Goal: Transaction & Acquisition: Purchase product/service

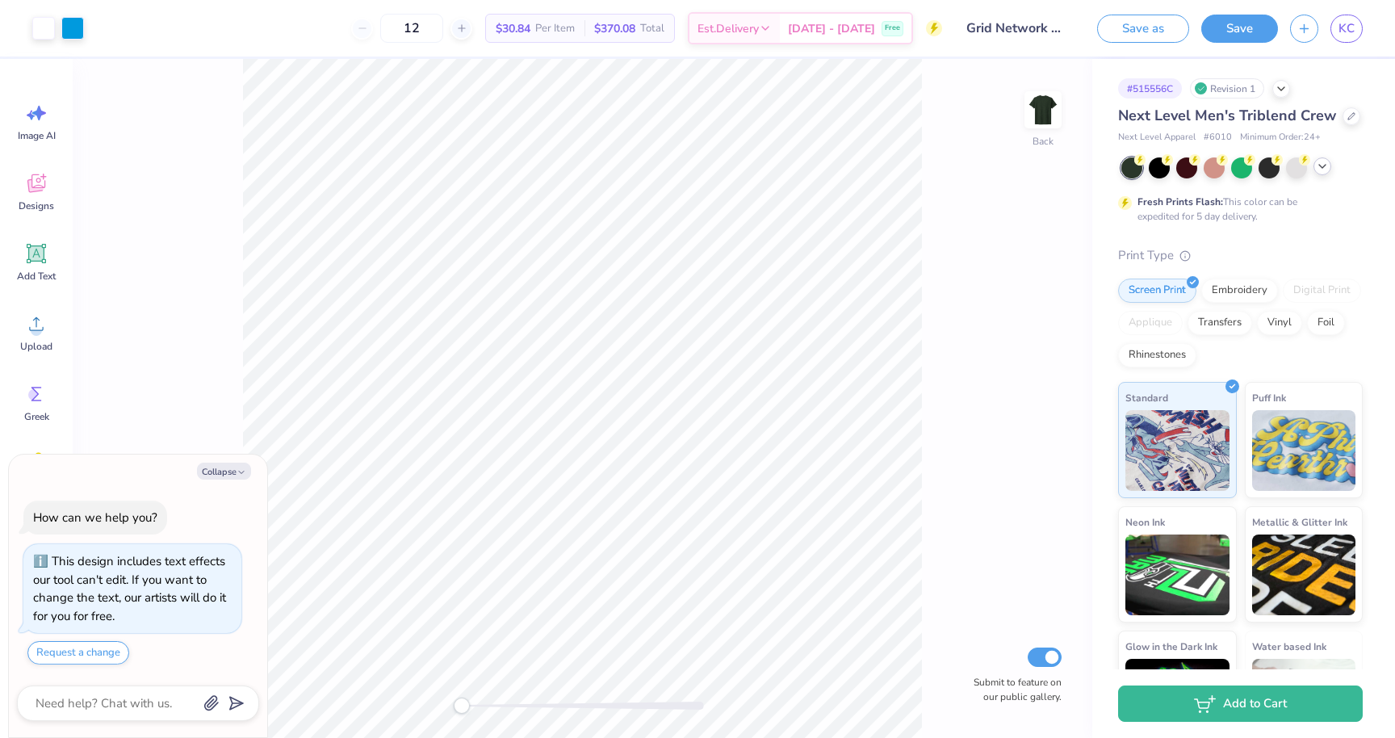
click at [1329, 175] on div at bounding box center [1322, 166] width 18 height 18
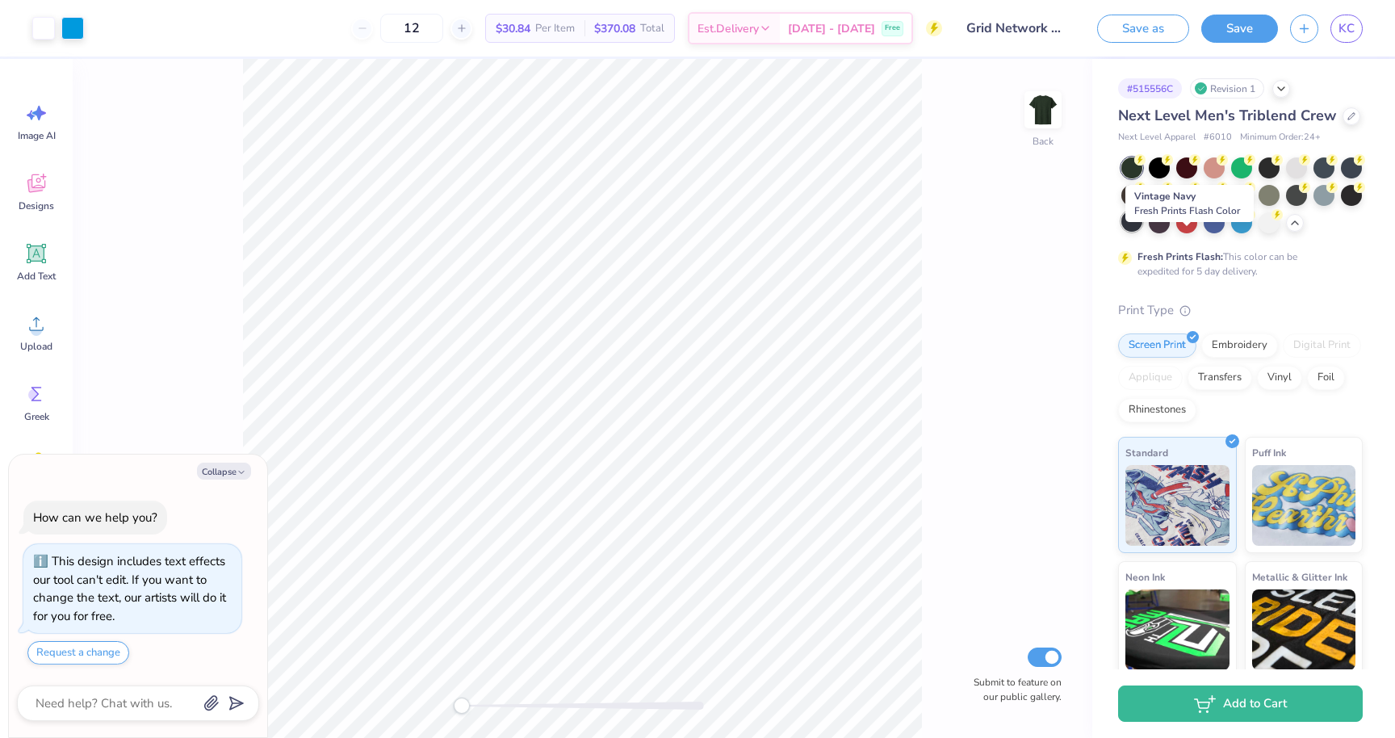
click at [1142, 232] on div at bounding box center [1131, 221] width 21 height 21
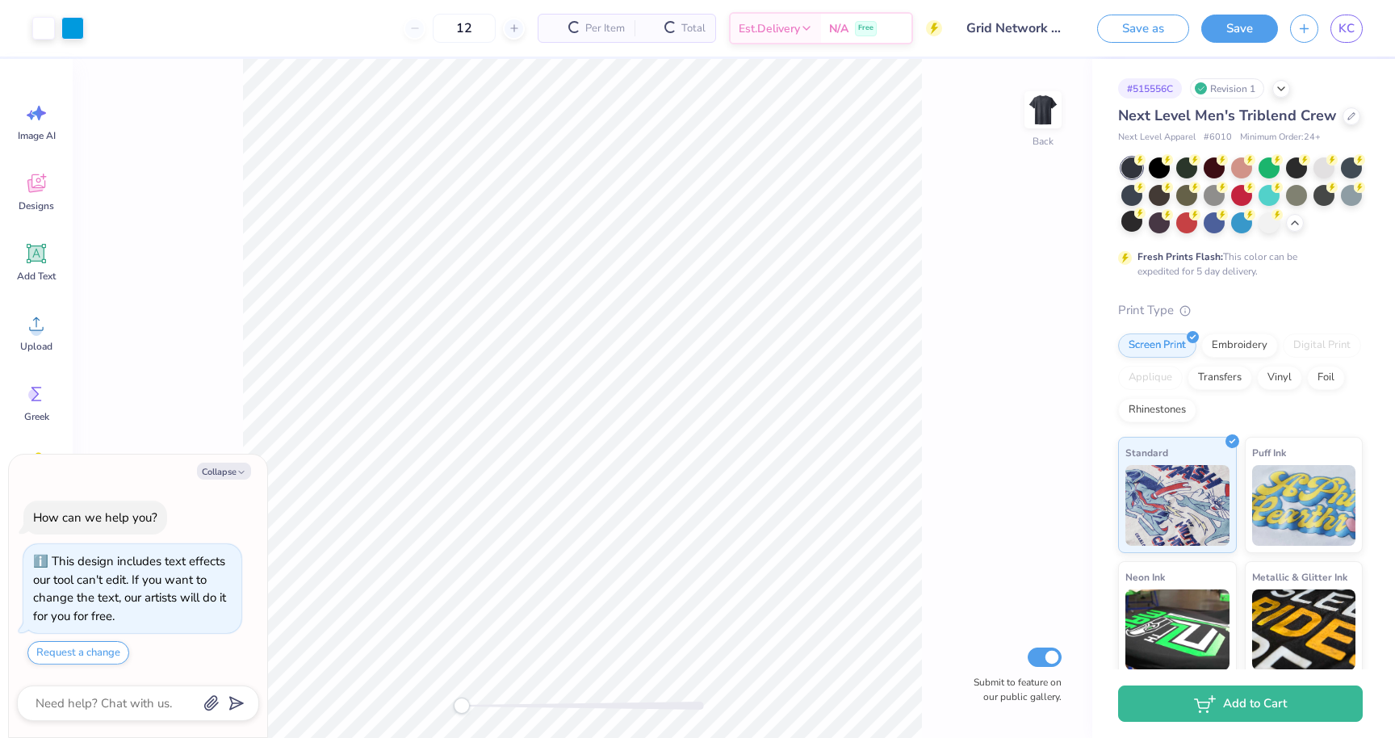
type textarea "x"
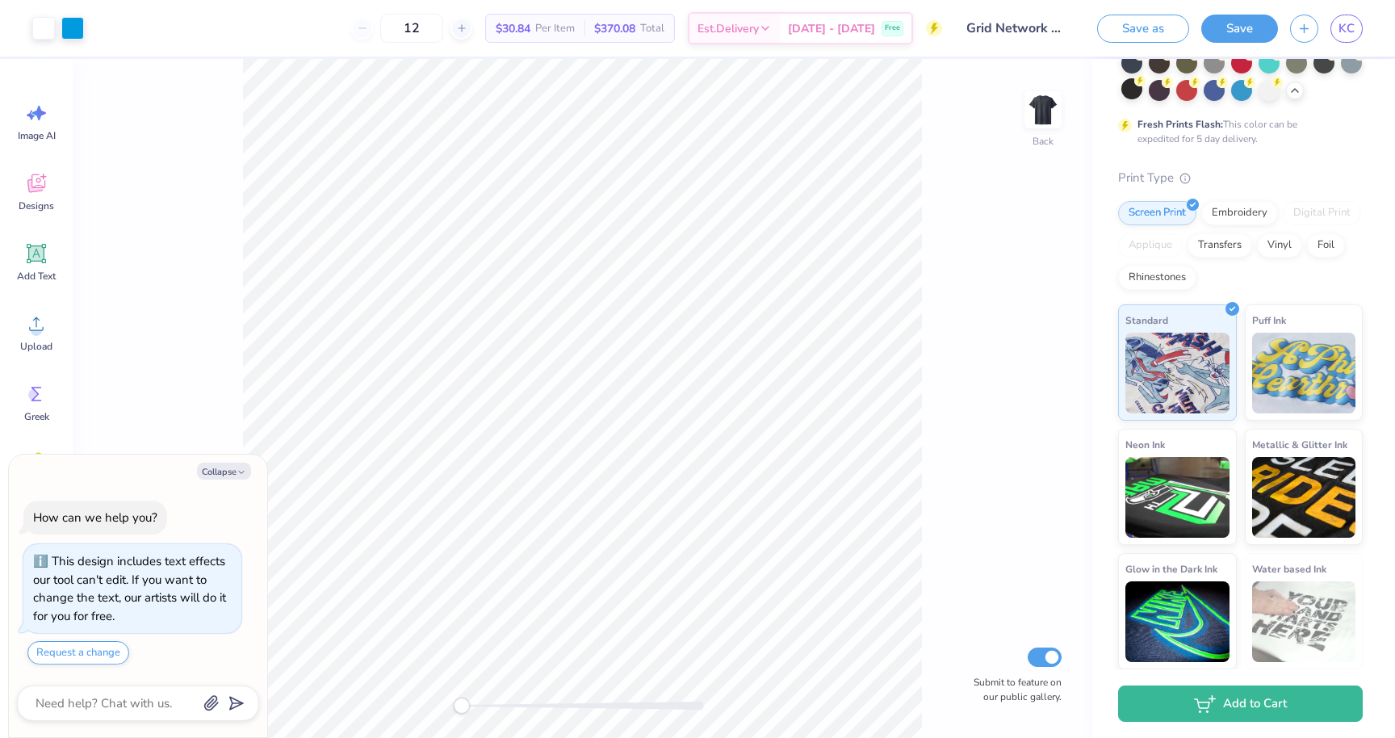
scroll to position [178, 0]
click at [1036, 660] on input "Submit to feature on our public gallery." at bounding box center [1044, 656] width 34 height 19
checkbox input "false"
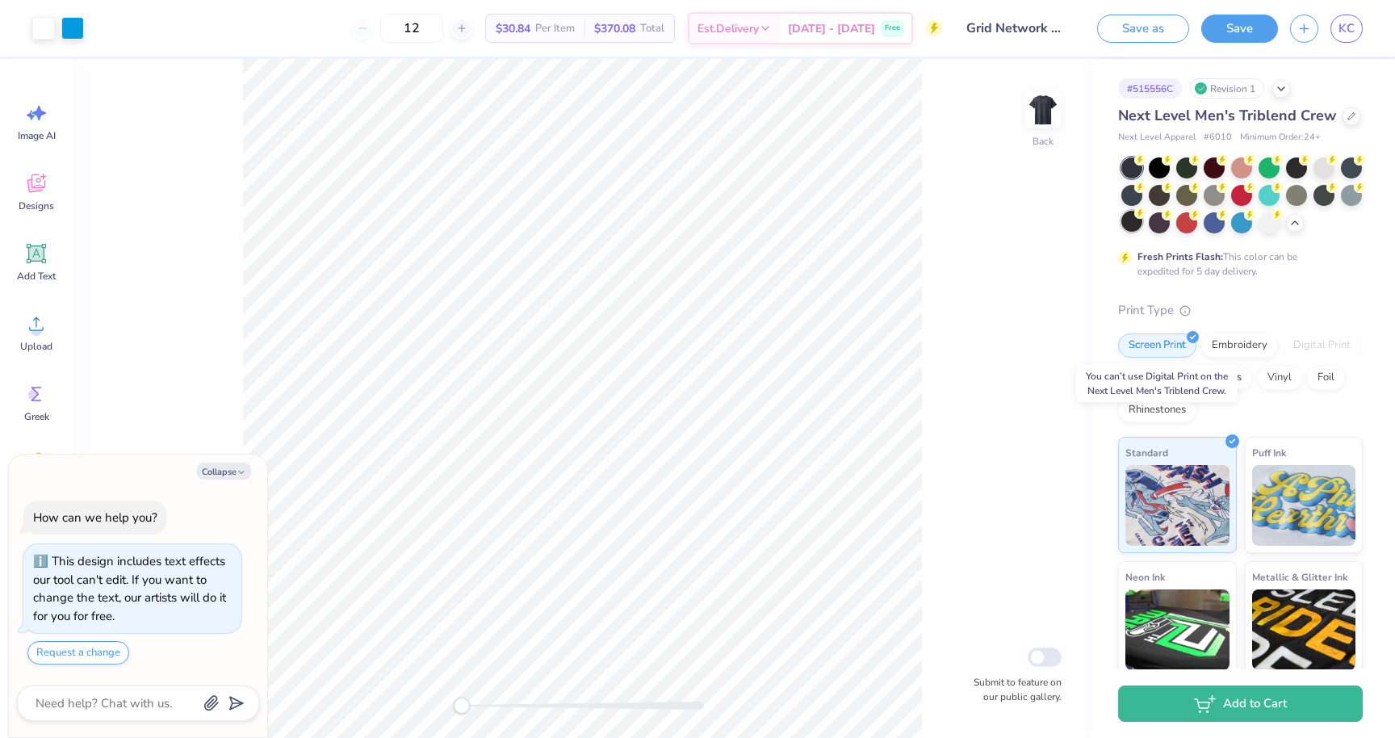
scroll to position [0, 0]
click at [1279, 86] on polyline at bounding box center [1281, 87] width 6 height 3
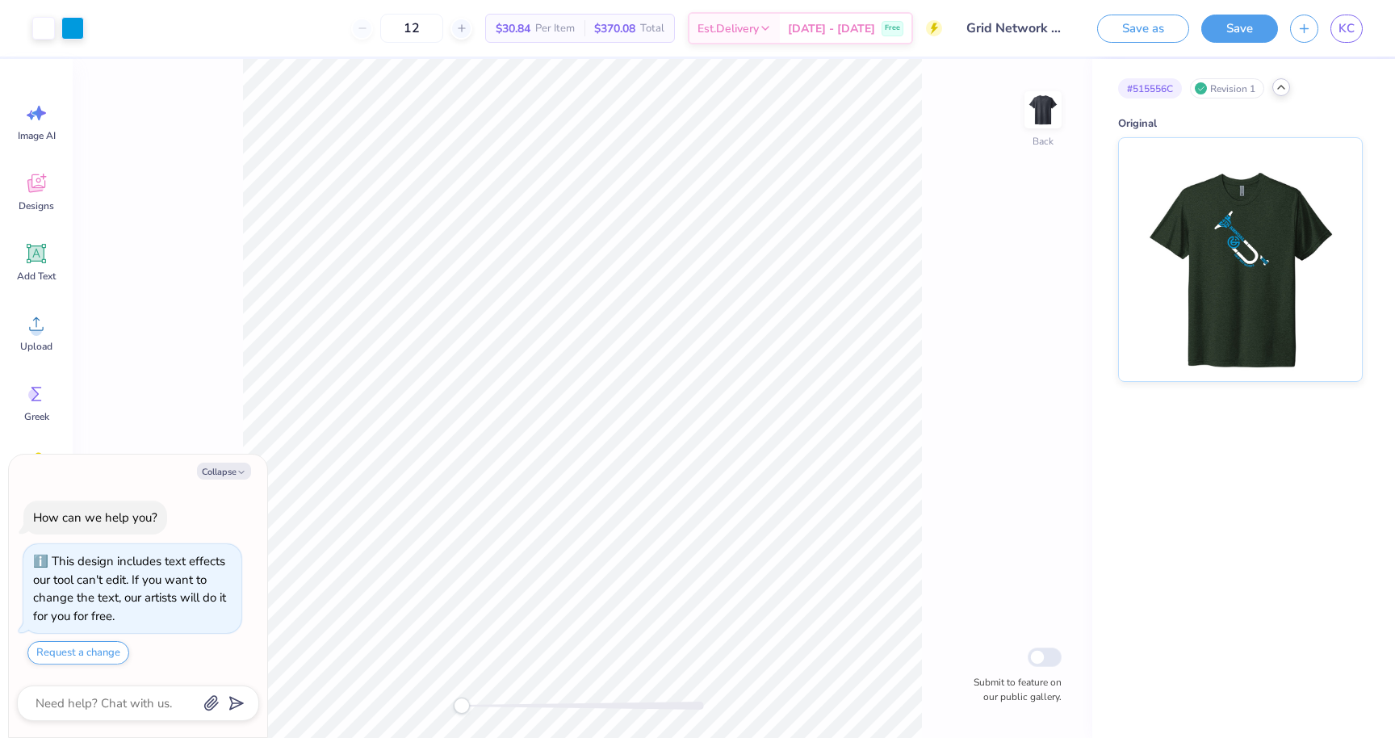
click at [1279, 86] on icon at bounding box center [1280, 87] width 13 height 13
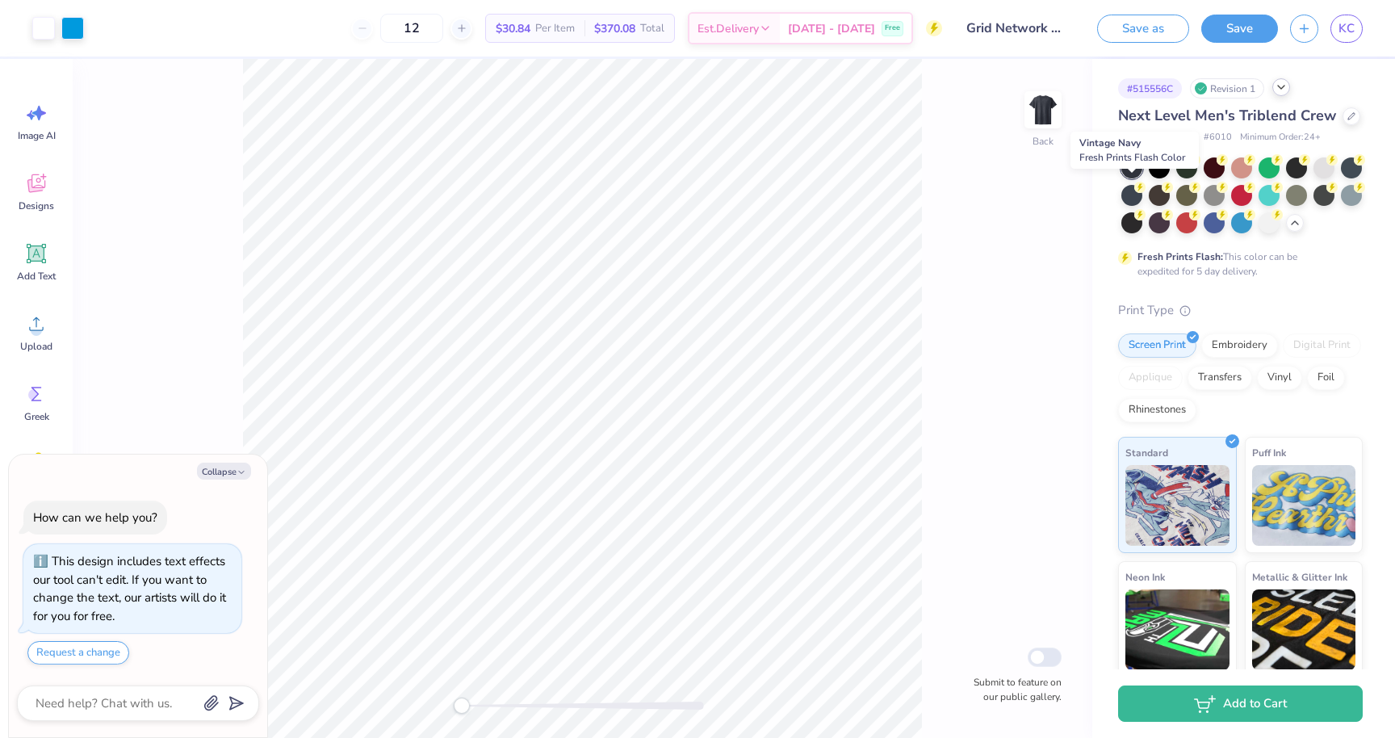
click at [1132, 178] on div at bounding box center [1131, 167] width 21 height 21
type textarea "x"
drag, startPoint x: 447, startPoint y: 25, endPoint x: 396, endPoint y: 25, distance: 50.8
click at [396, 25] on div "12" at bounding box center [411, 28] width 121 height 29
type input "47"
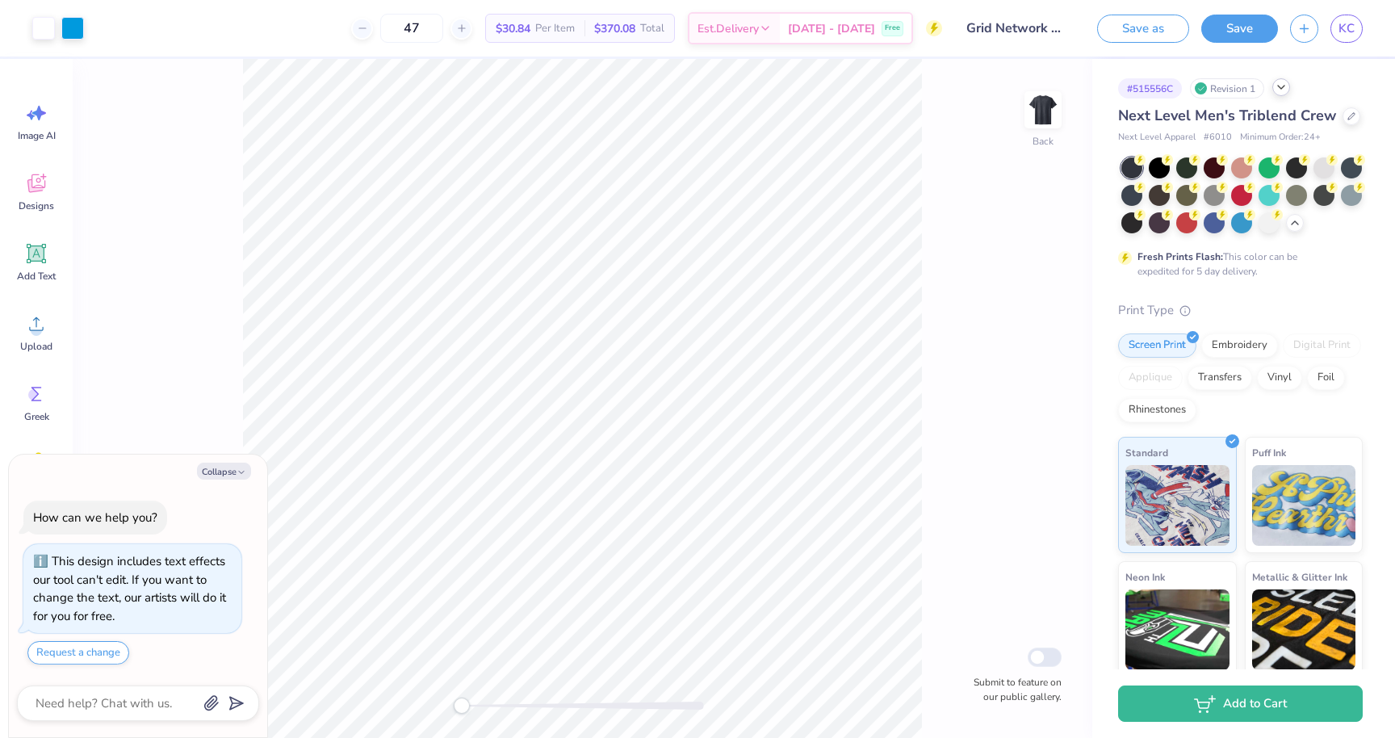
type textarea "x"
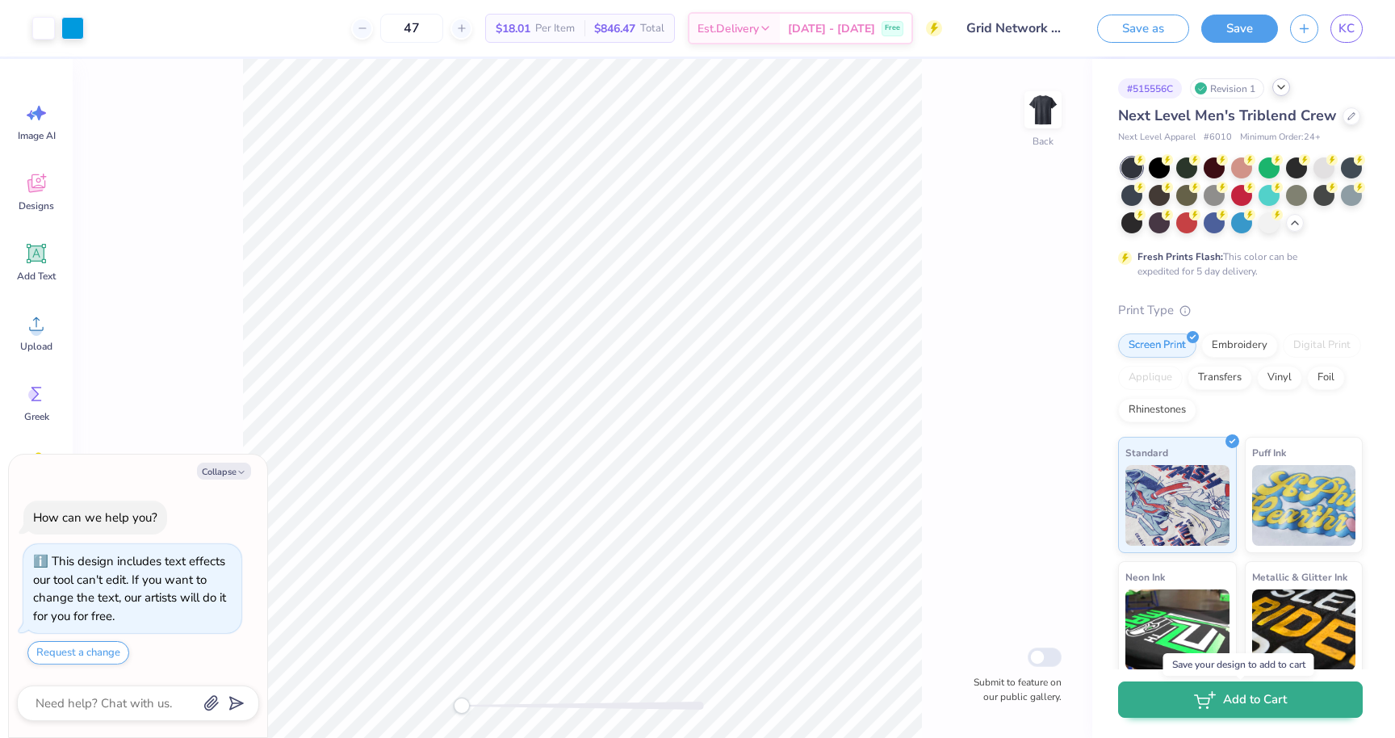
type input "47"
click at [1203, 705] on icon "button" at bounding box center [1205, 700] width 22 height 18
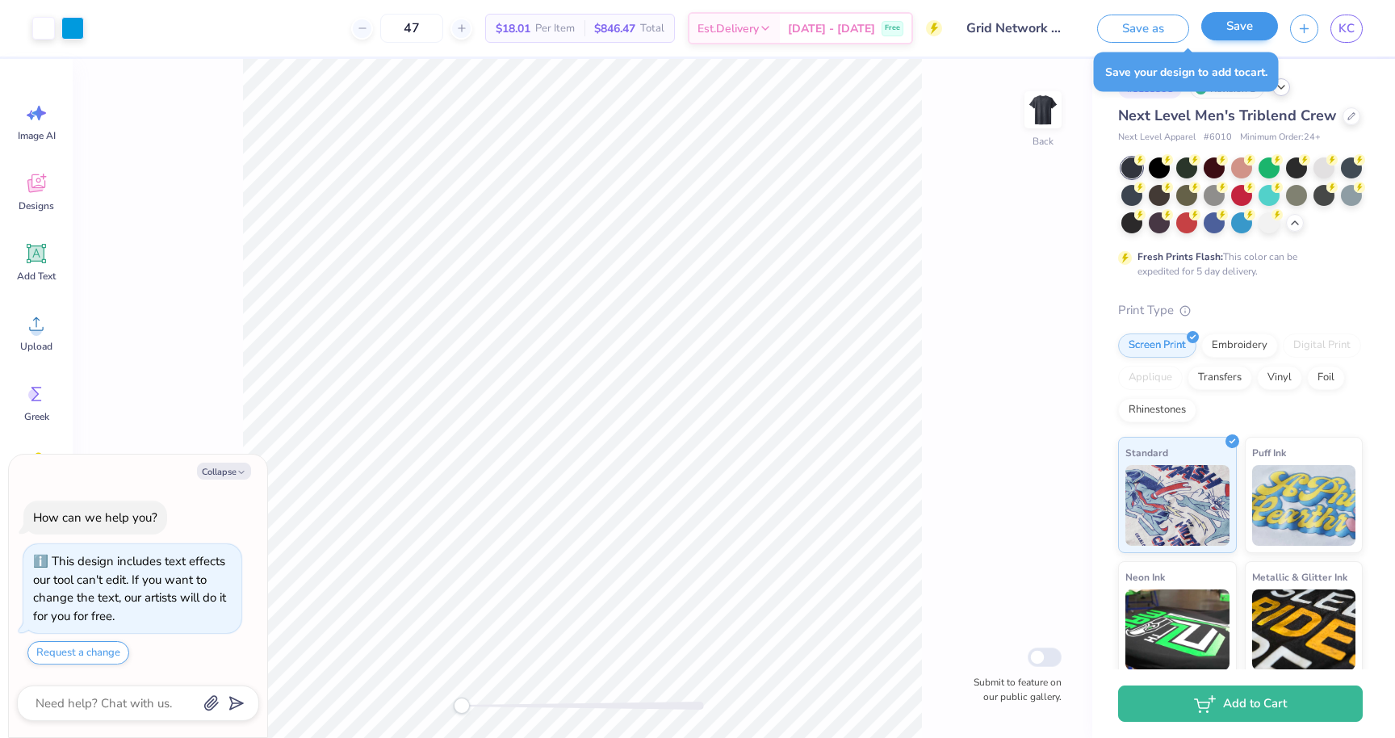
click at [1260, 28] on button "Save" at bounding box center [1239, 26] width 77 height 28
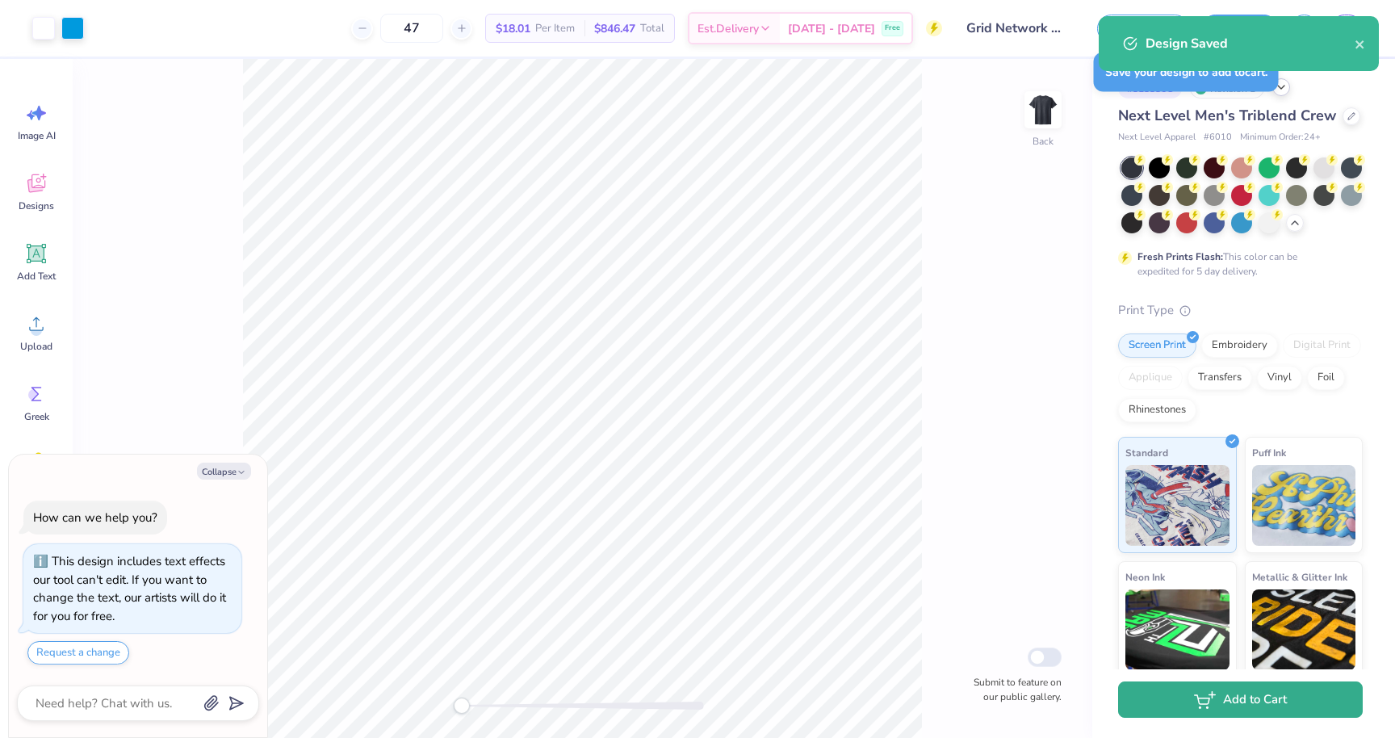
click at [1189, 701] on button "Add to Cart" at bounding box center [1240, 699] width 245 height 36
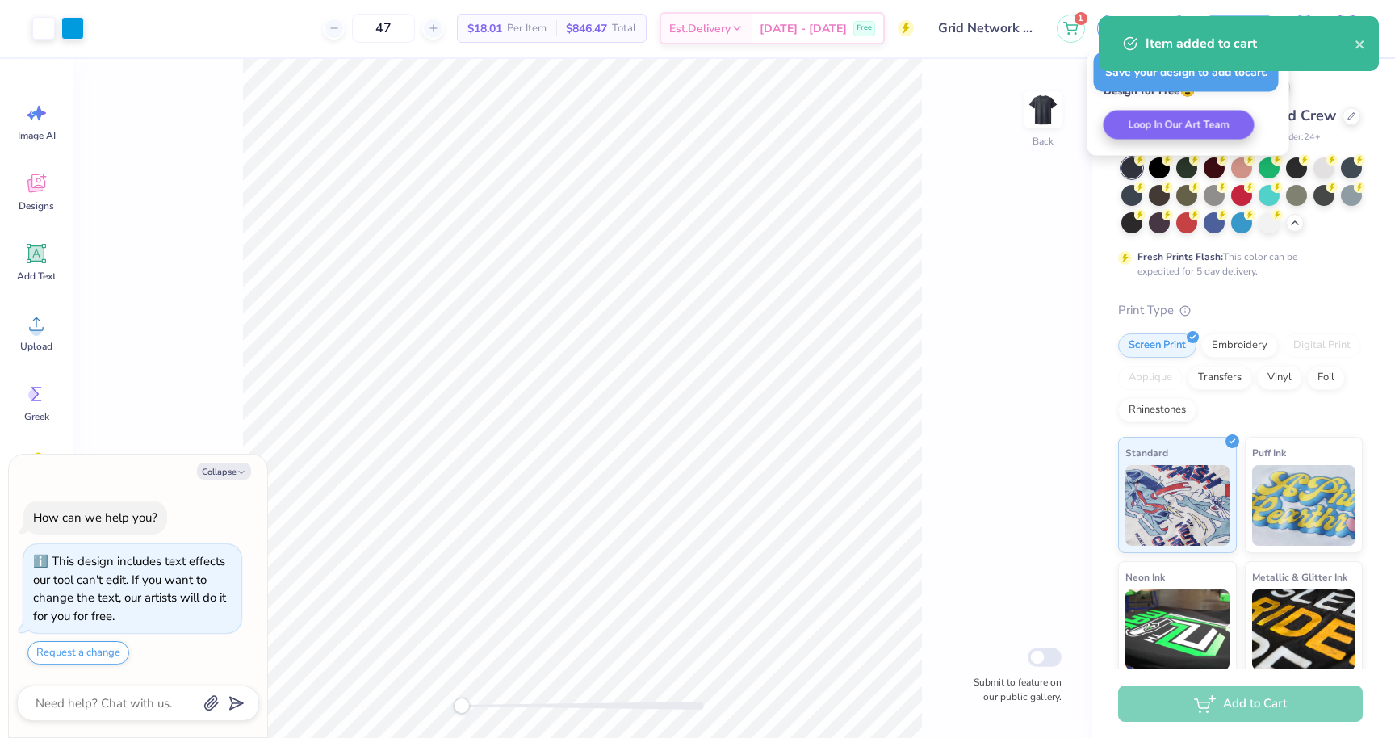
click at [1020, 271] on div "Back Submit to feature on our public gallery." at bounding box center [582, 398] width 1019 height 679
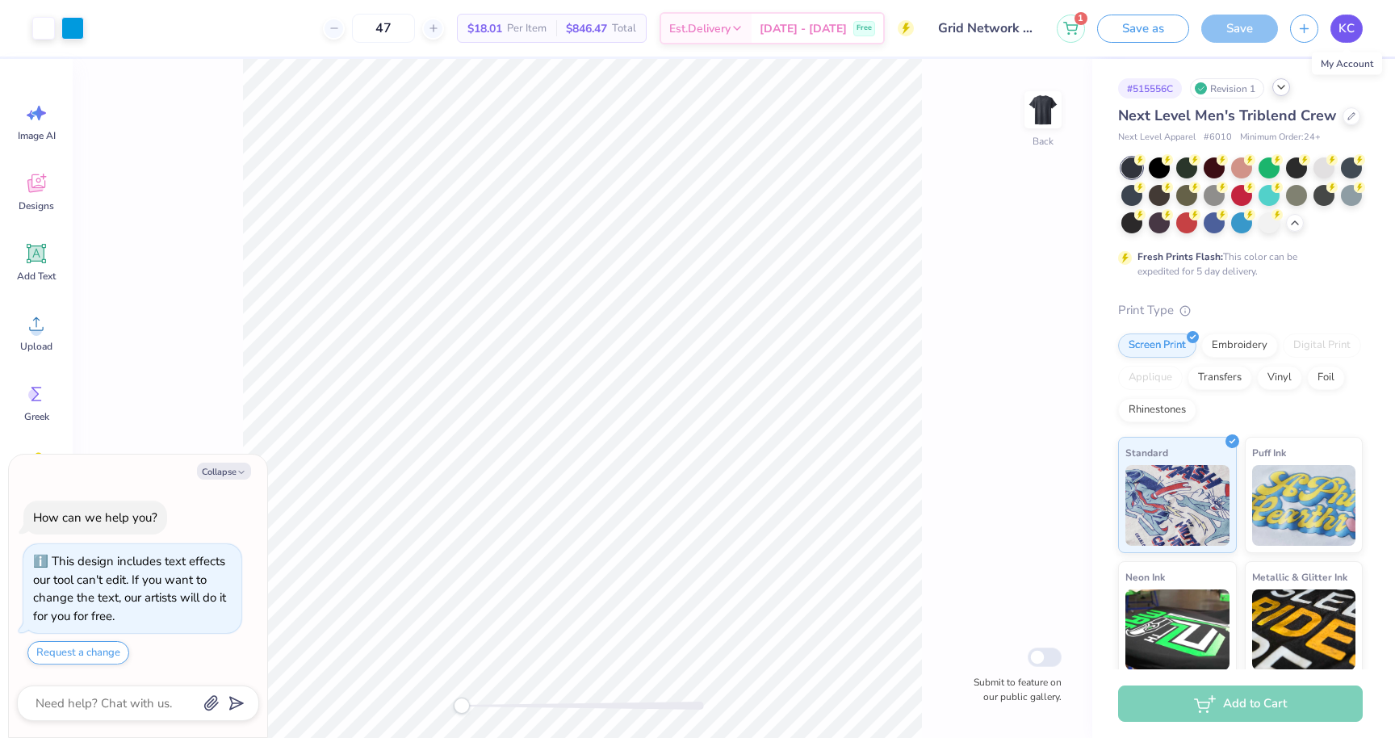
click at [1343, 24] on span "KC" at bounding box center [1346, 28] width 16 height 19
click at [1061, 23] on button "1" at bounding box center [1071, 26] width 28 height 28
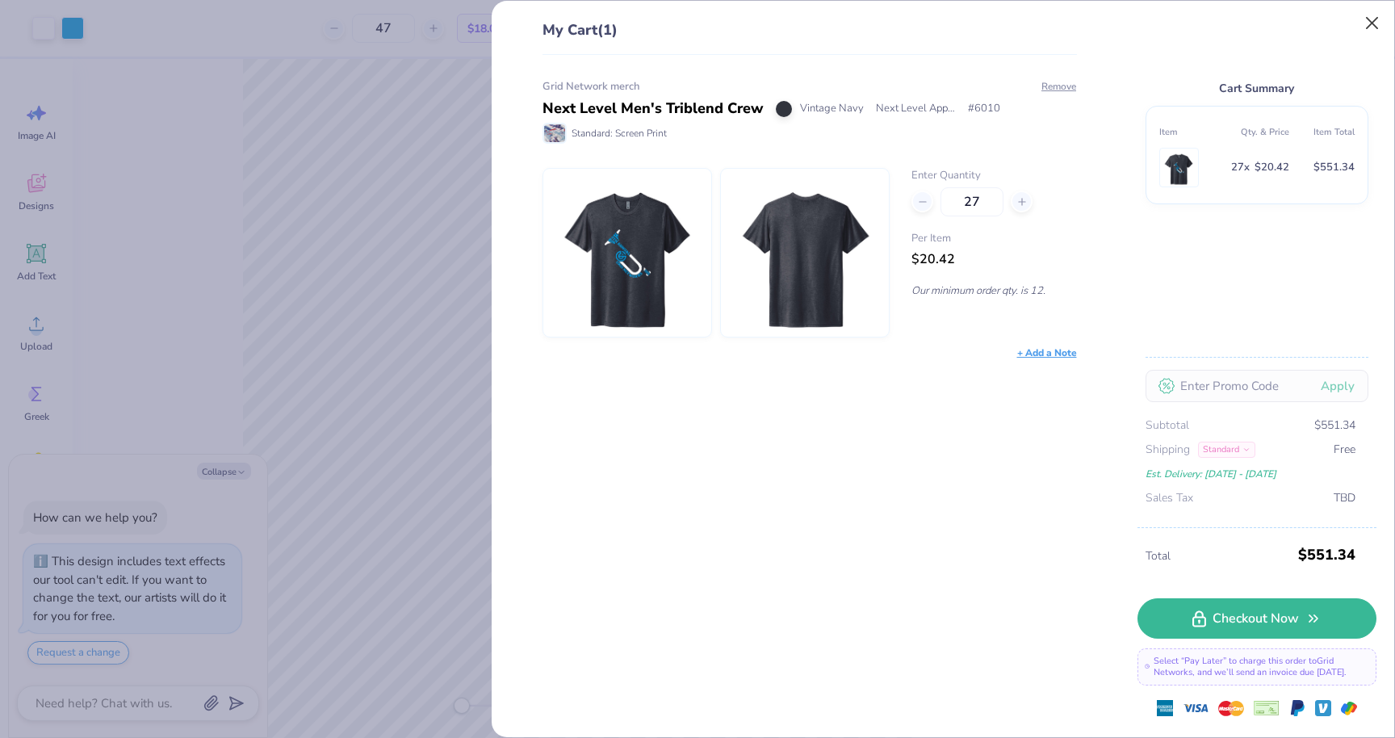
click at [1375, 23] on button "Close" at bounding box center [1372, 23] width 31 height 31
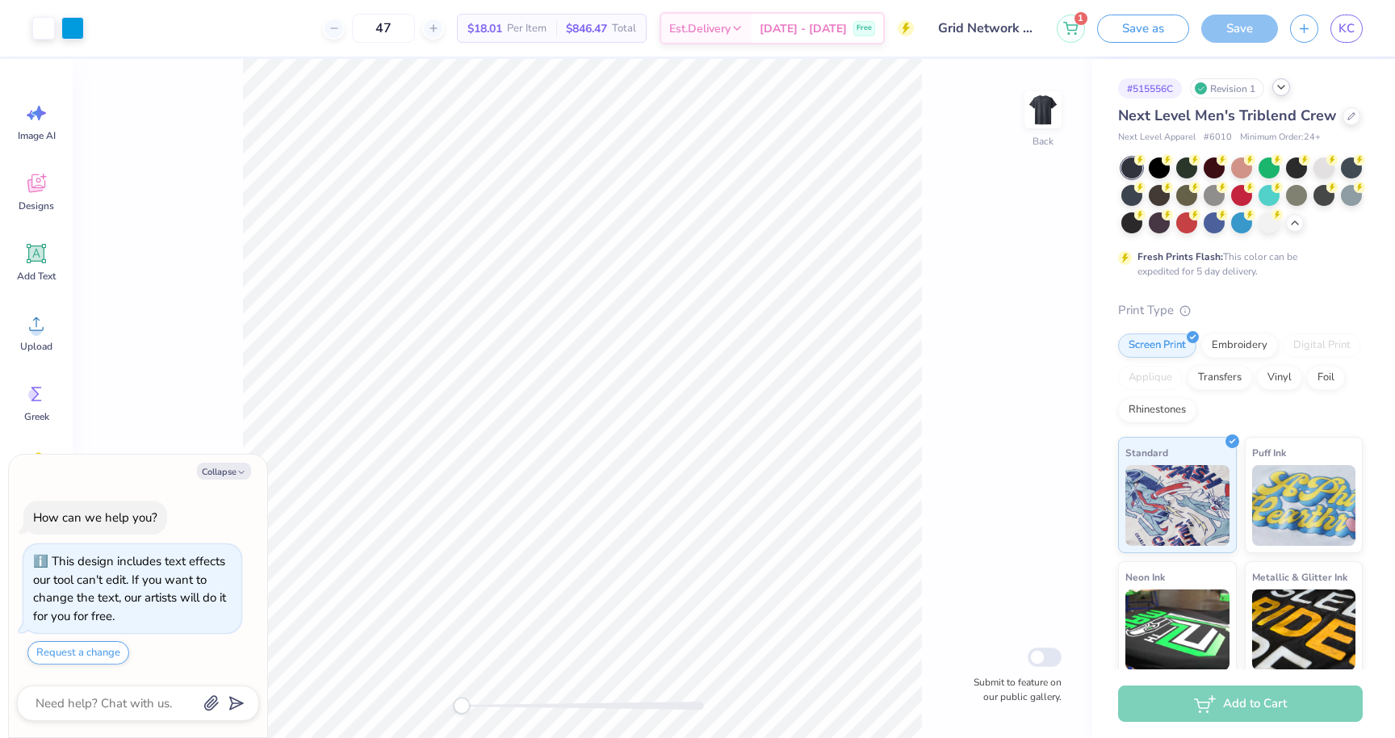
click at [1281, 92] on icon at bounding box center [1280, 87] width 13 height 13
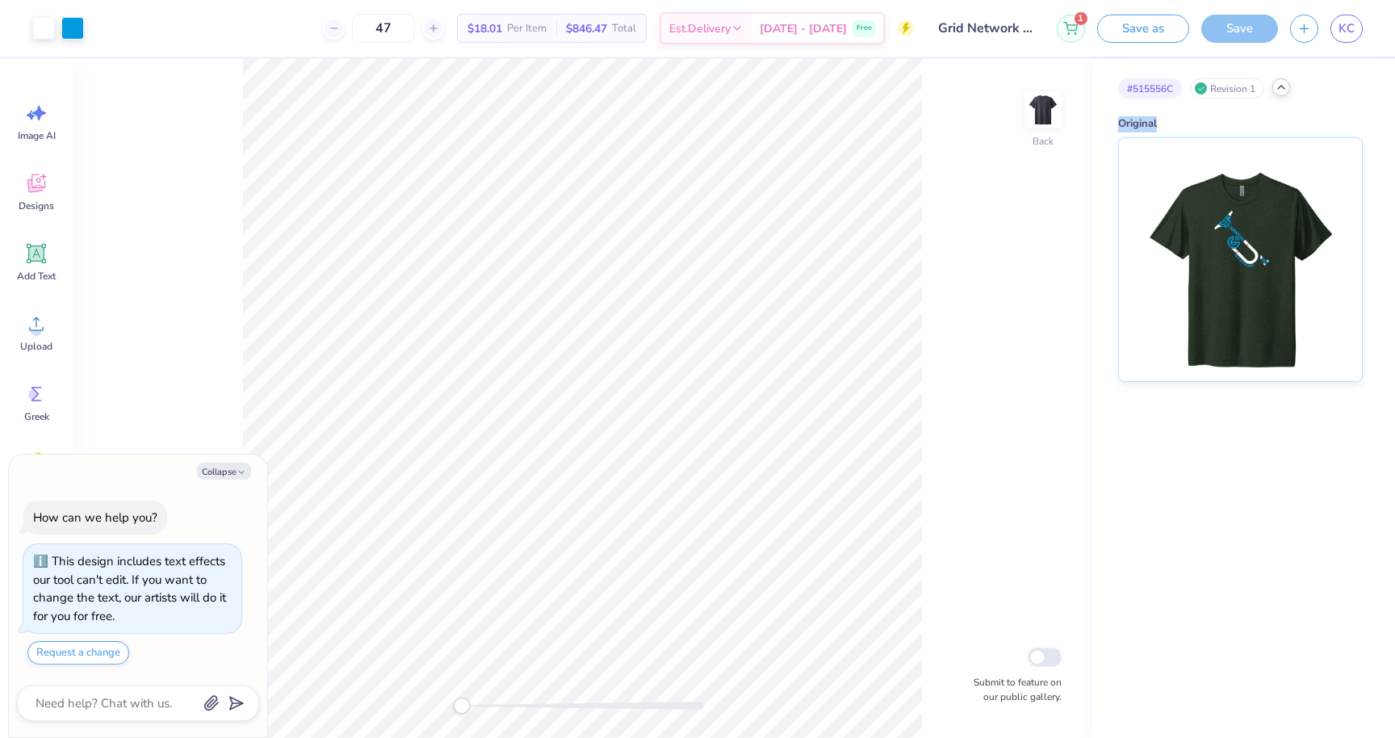
click at [1281, 92] on icon at bounding box center [1280, 87] width 13 height 13
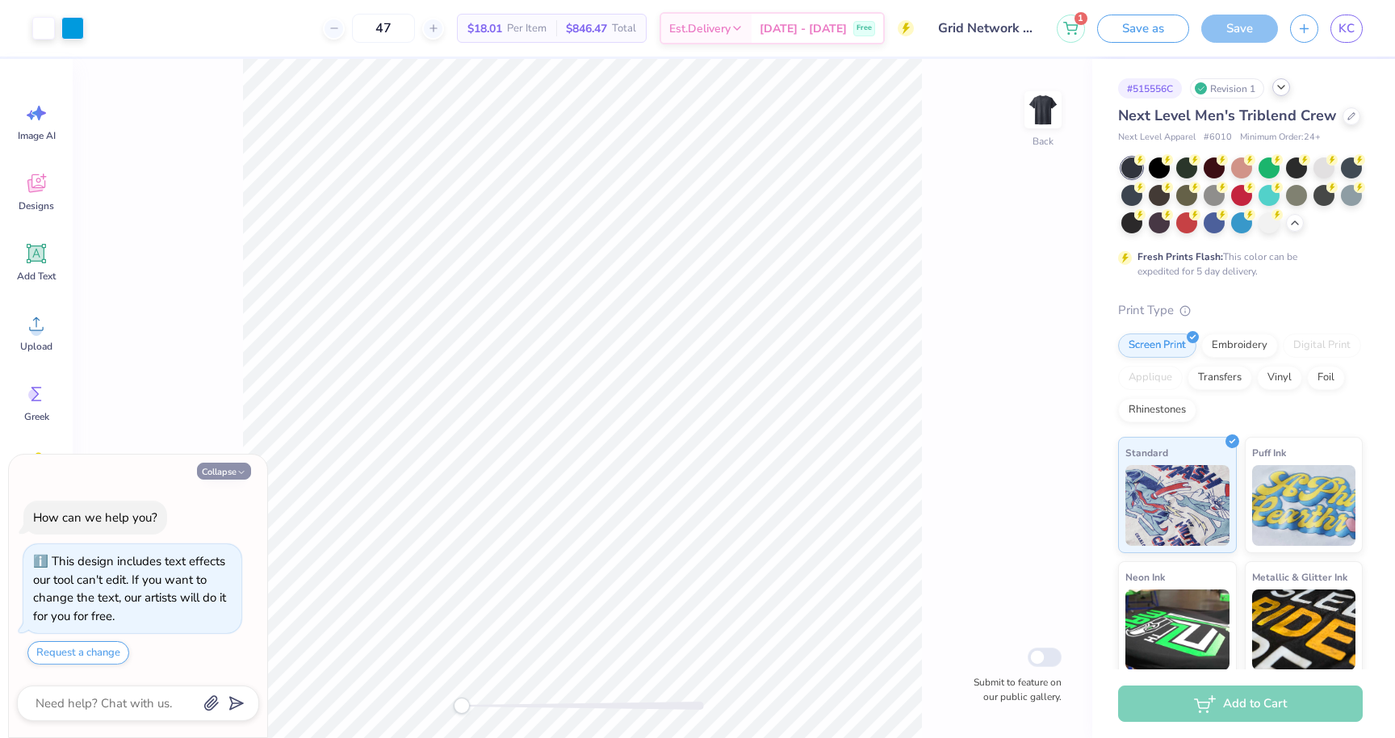
click at [241, 472] on icon "button" at bounding box center [241, 472] width 10 height 10
type textarea "x"
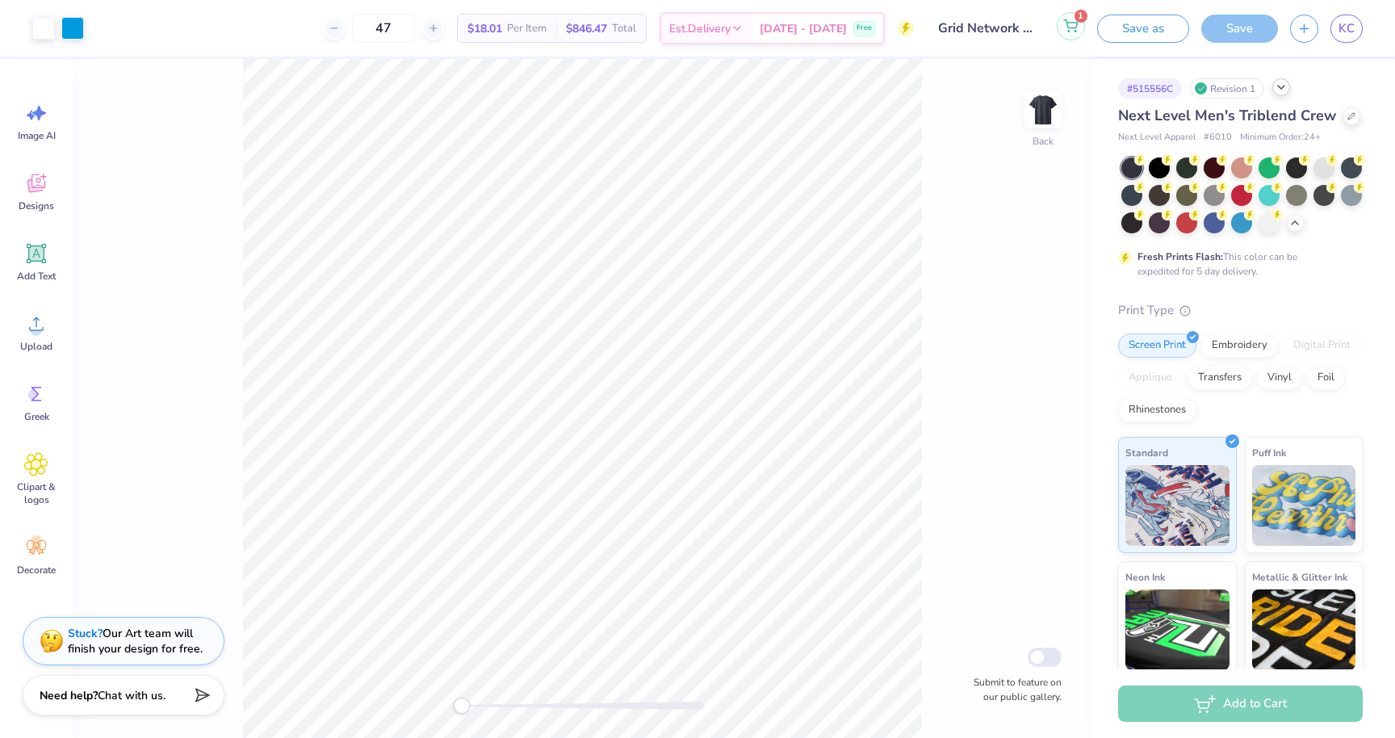
click at [1072, 22] on icon at bounding box center [1071, 24] width 14 height 8
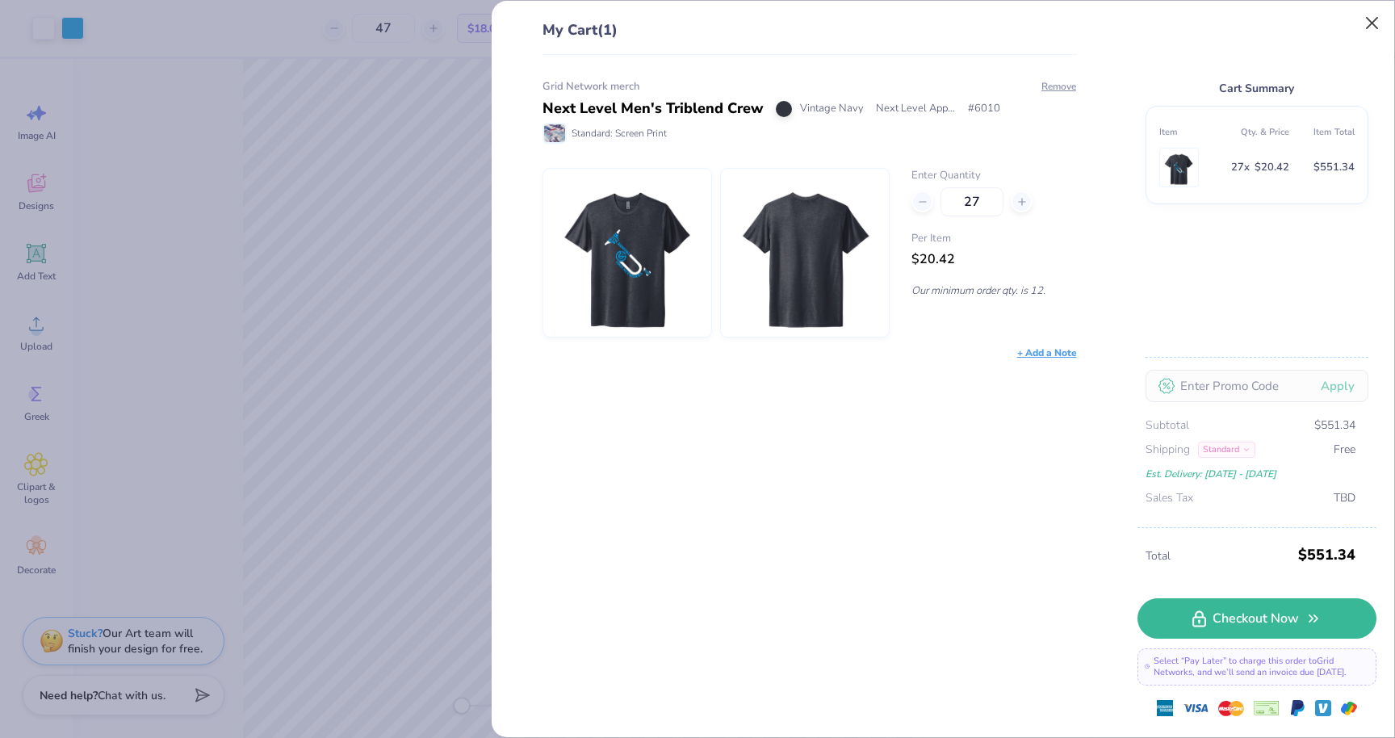
click at [1371, 19] on button "Close" at bounding box center [1372, 23] width 31 height 31
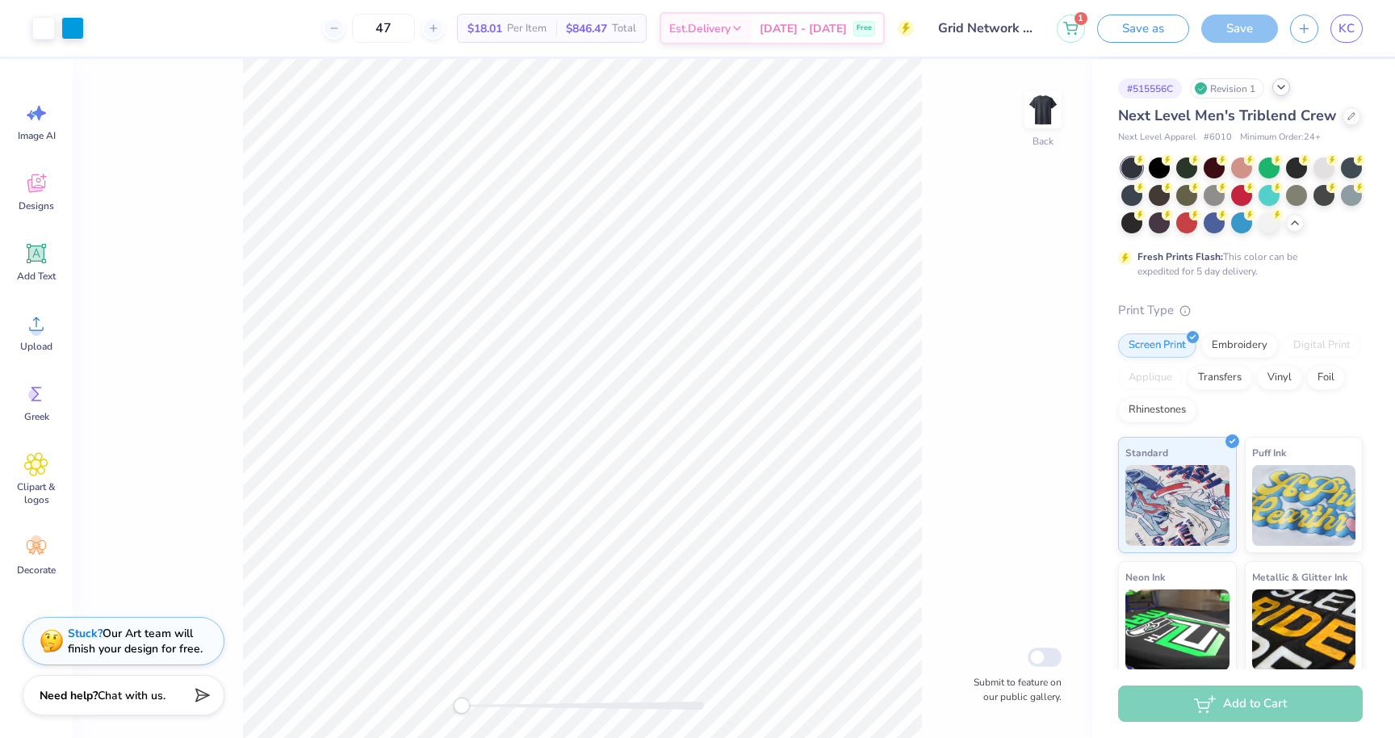
click at [177, 172] on div "Back Submit to feature on our public gallery." at bounding box center [582, 398] width 1019 height 679
click at [1342, 123] on div at bounding box center [1351, 115] width 18 height 18
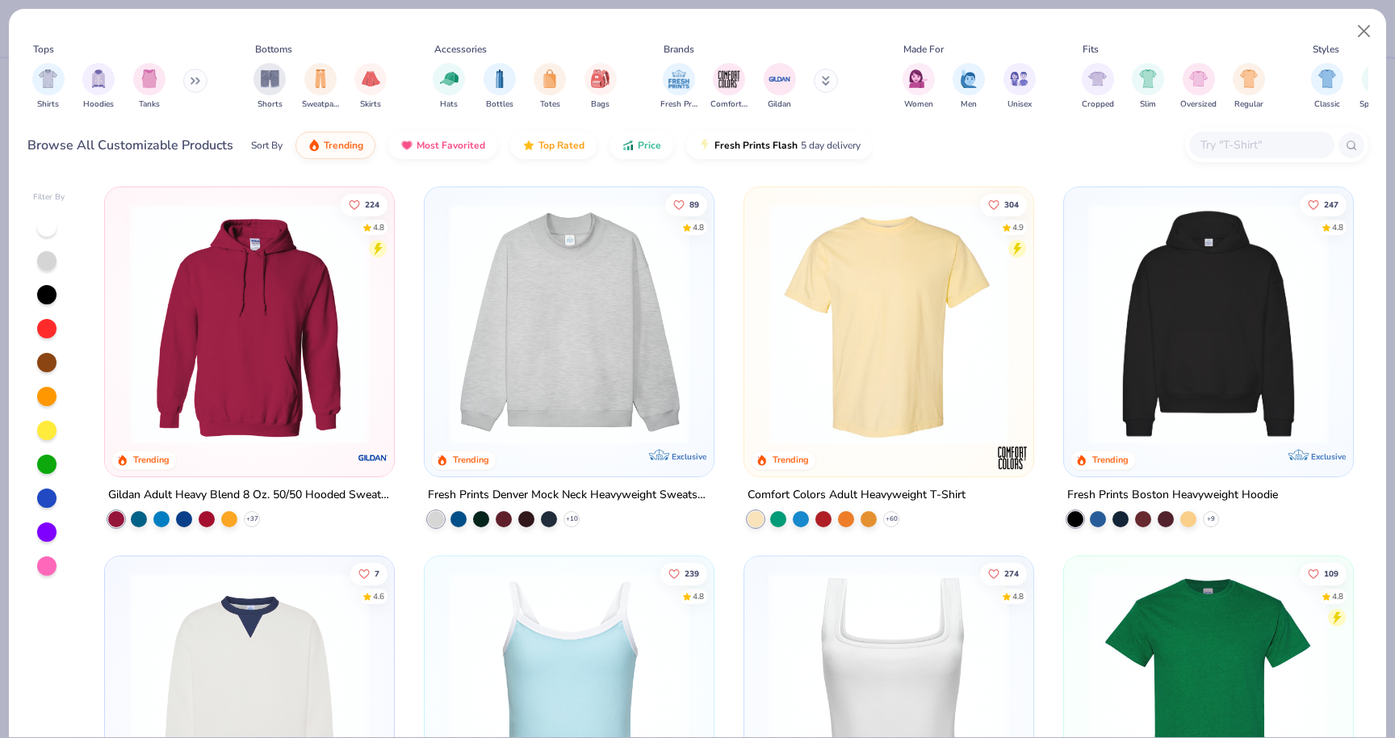
click at [1245, 143] on input "text" at bounding box center [1261, 145] width 124 height 19
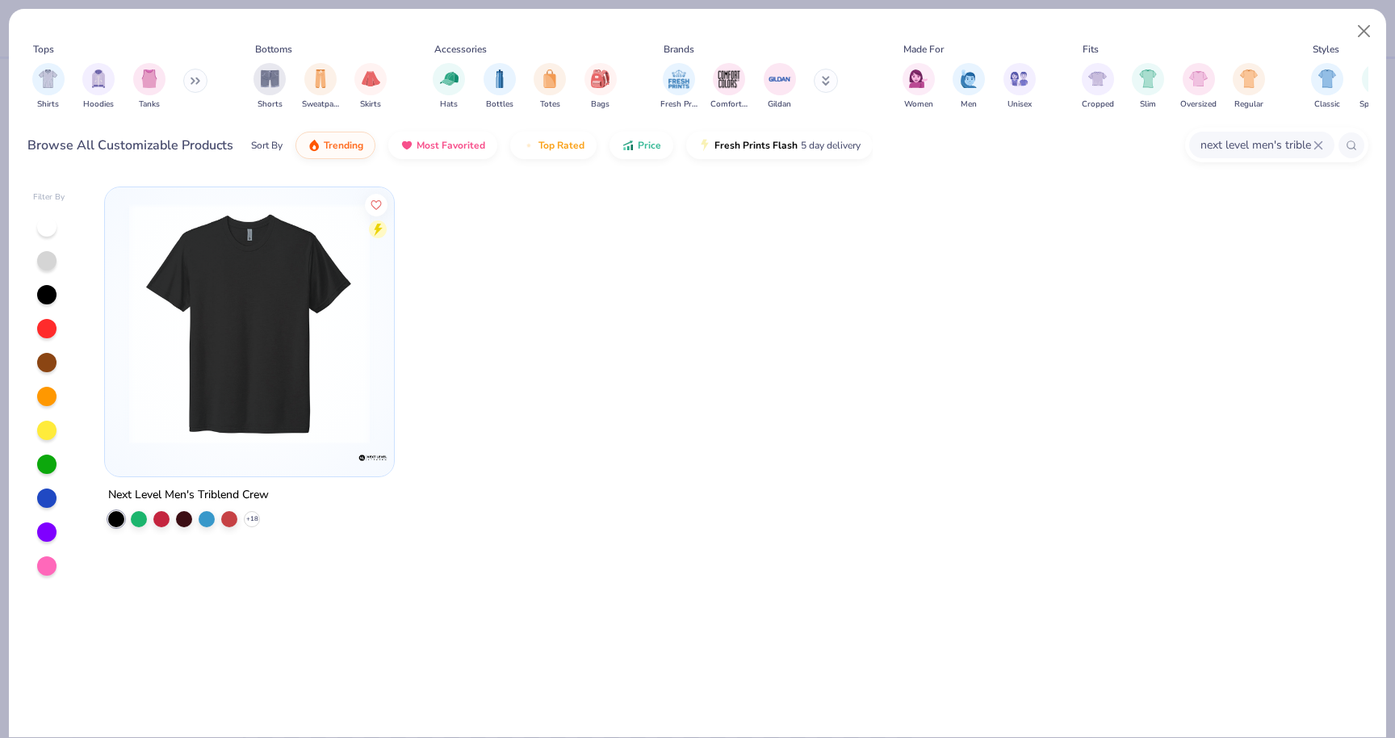
click at [262, 362] on img at bounding box center [249, 323] width 257 height 241
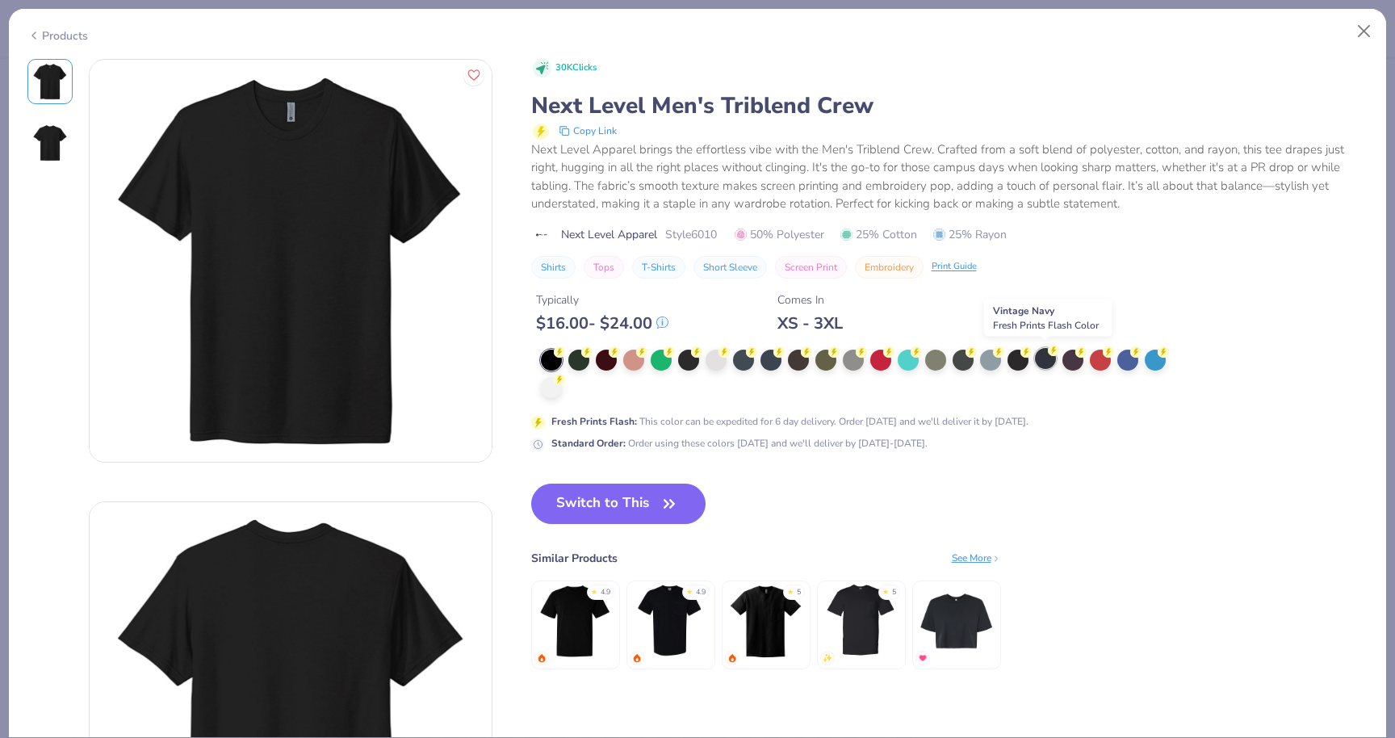
click at [1048, 353] on icon at bounding box center [1053, 350] width 11 height 11
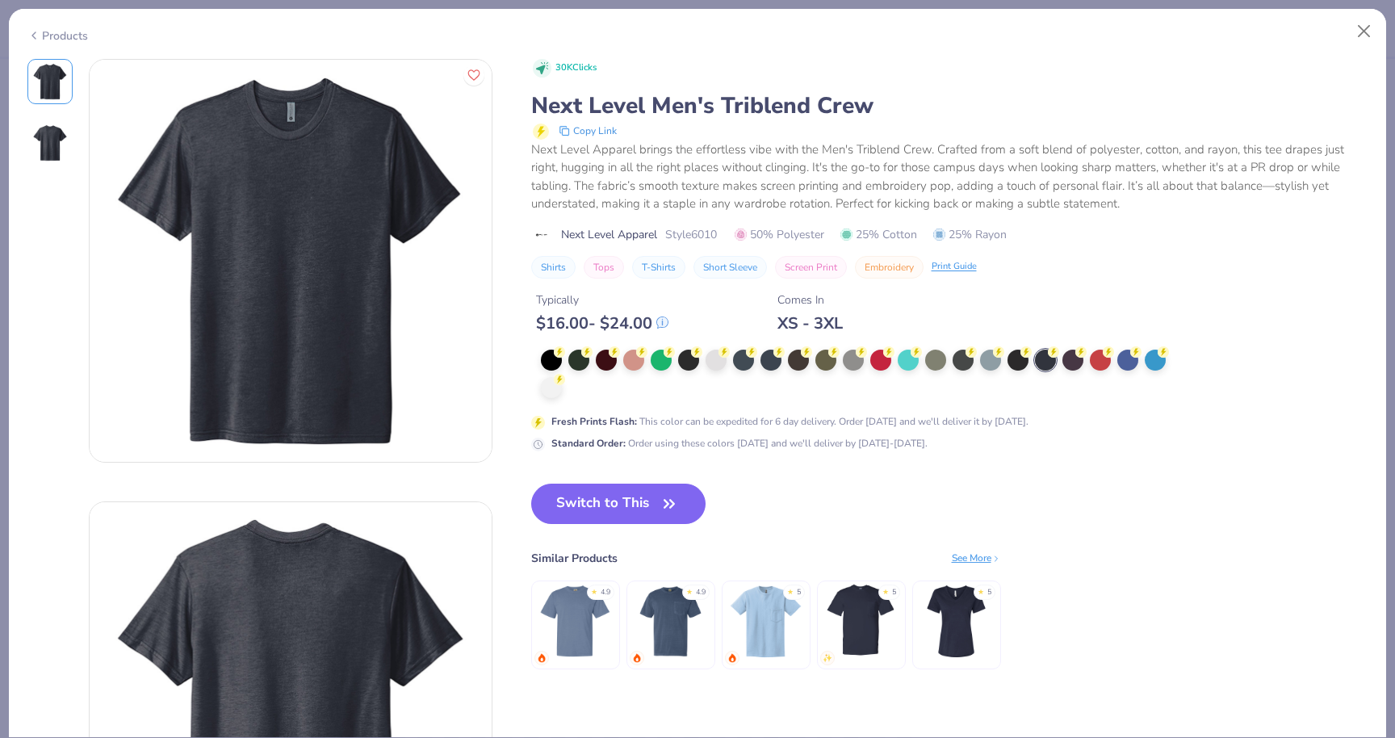
click at [665, 262] on button "T-Shirts" at bounding box center [658, 267] width 53 height 23
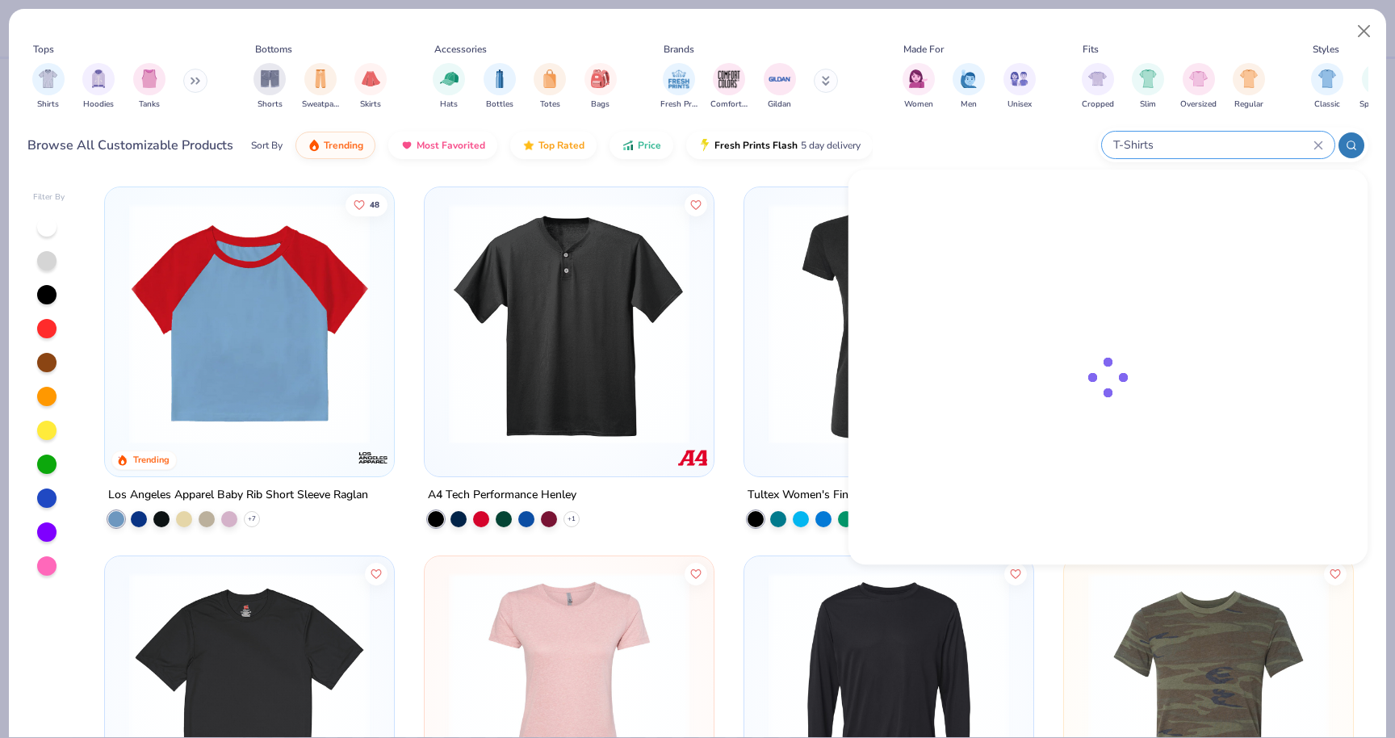
click at [1282, 144] on input "T-Shirts" at bounding box center [1212, 145] width 202 height 19
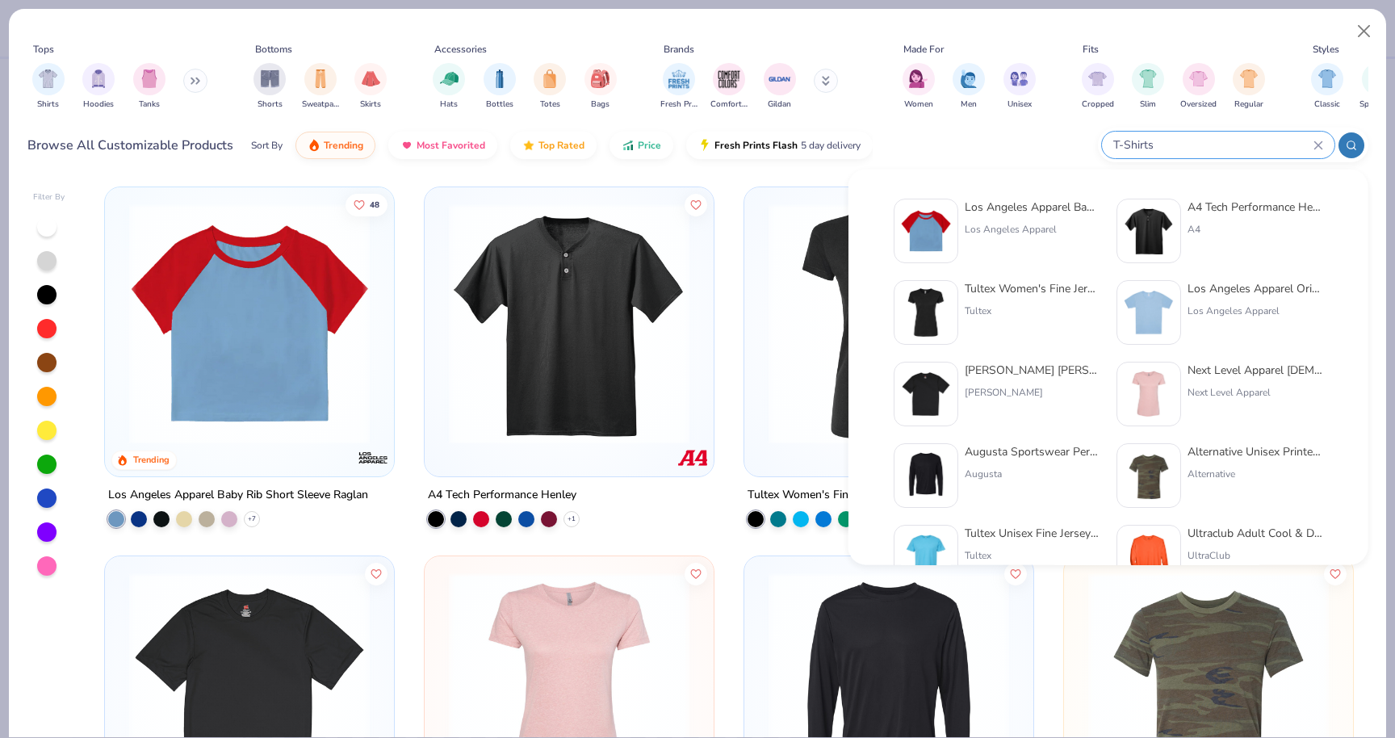
click at [1317, 143] on icon at bounding box center [1318, 145] width 10 height 10
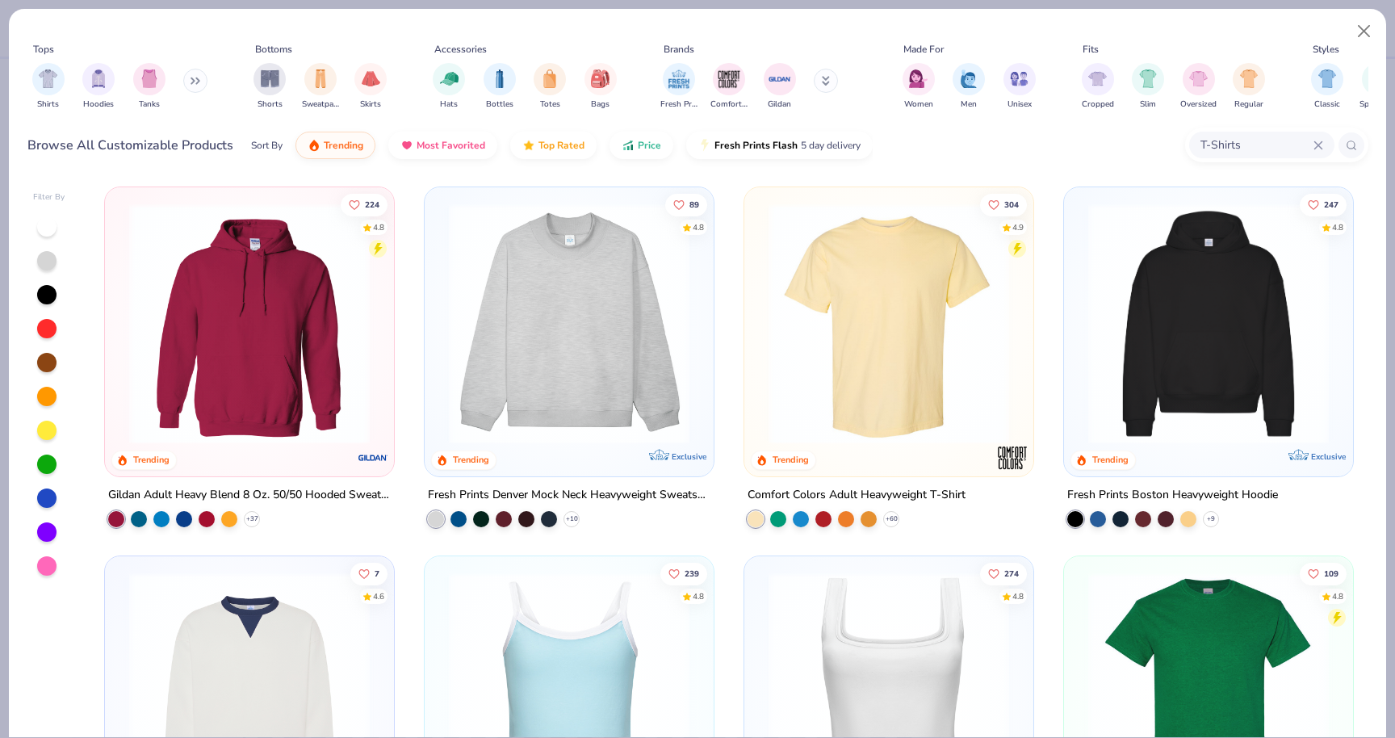
click at [1201, 143] on input "T-Shirts" at bounding box center [1256, 145] width 115 height 19
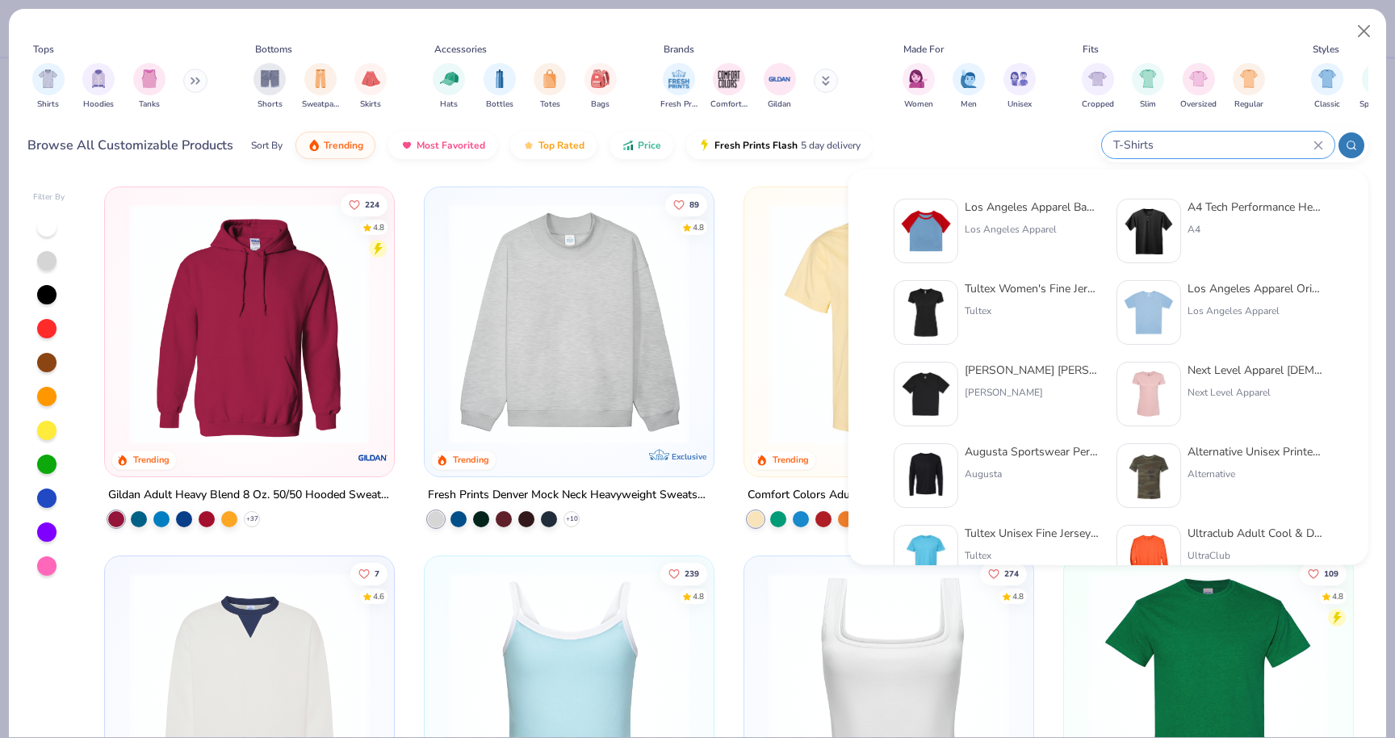
click at [1201, 143] on input "T-Shirts" at bounding box center [1212, 145] width 202 height 19
drag, startPoint x: 1159, startPoint y: 142, endPoint x: 1082, endPoint y: 141, distance: 76.7
click at [1082, 141] on div "Browse All Customizable Products Sort By Trending Most Favorited Top Rated Pric…" at bounding box center [697, 145] width 1341 height 45
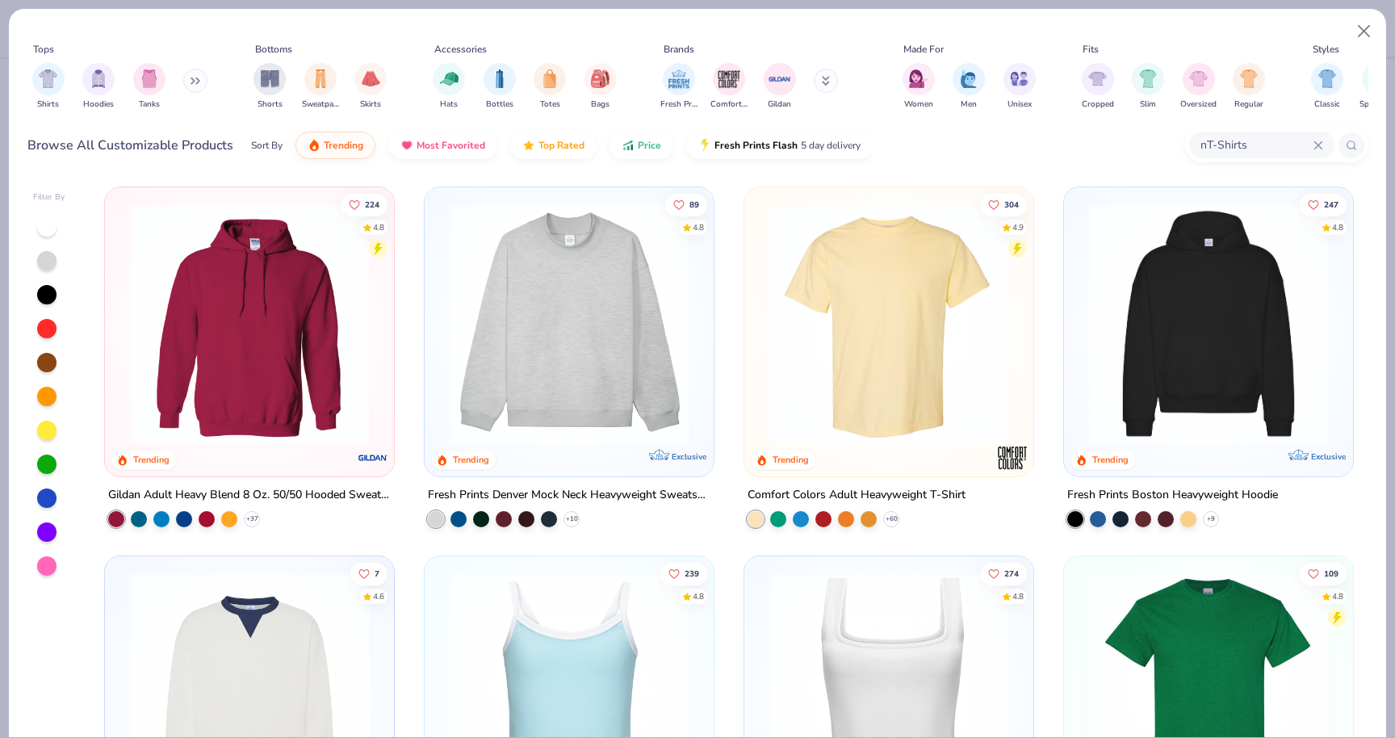
click at [1207, 142] on input "nT-Shirts" at bounding box center [1256, 145] width 115 height 19
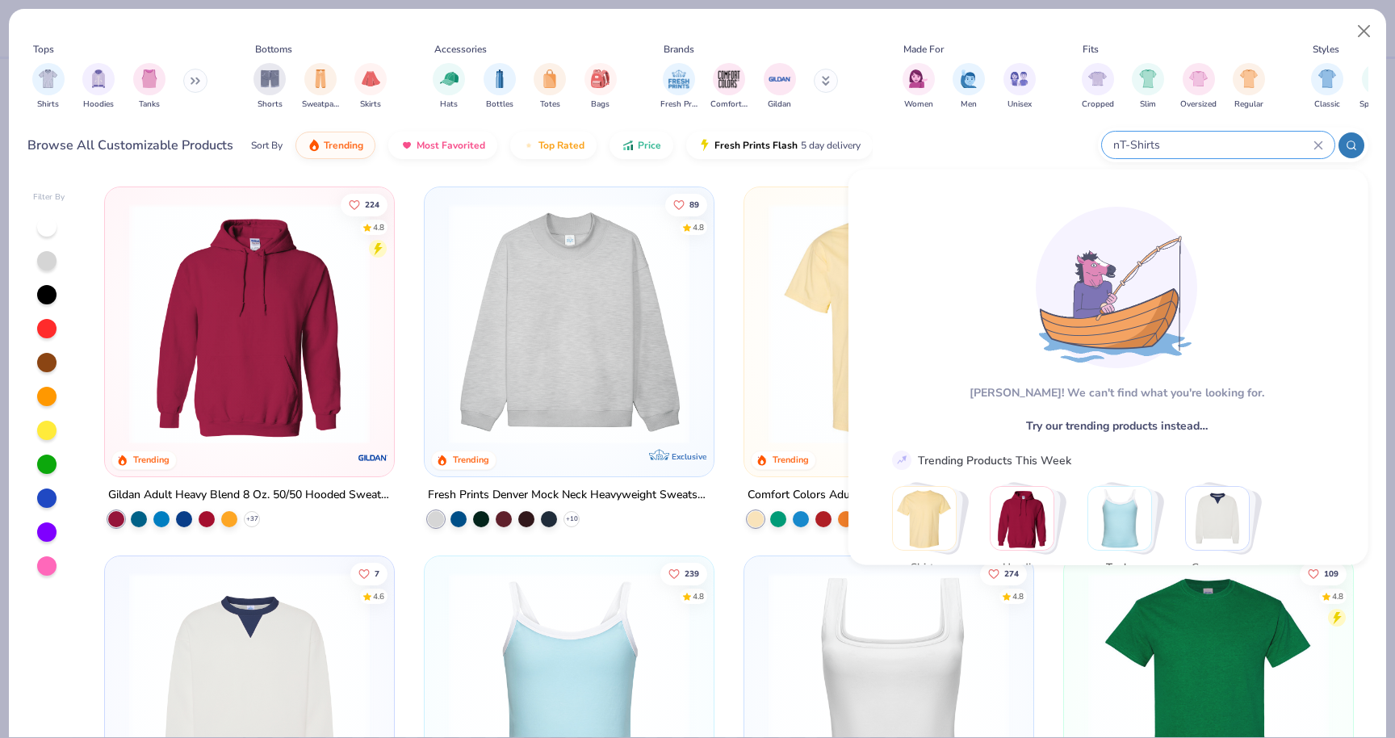
click at [1207, 142] on input "nT-Shirts" at bounding box center [1212, 145] width 202 height 19
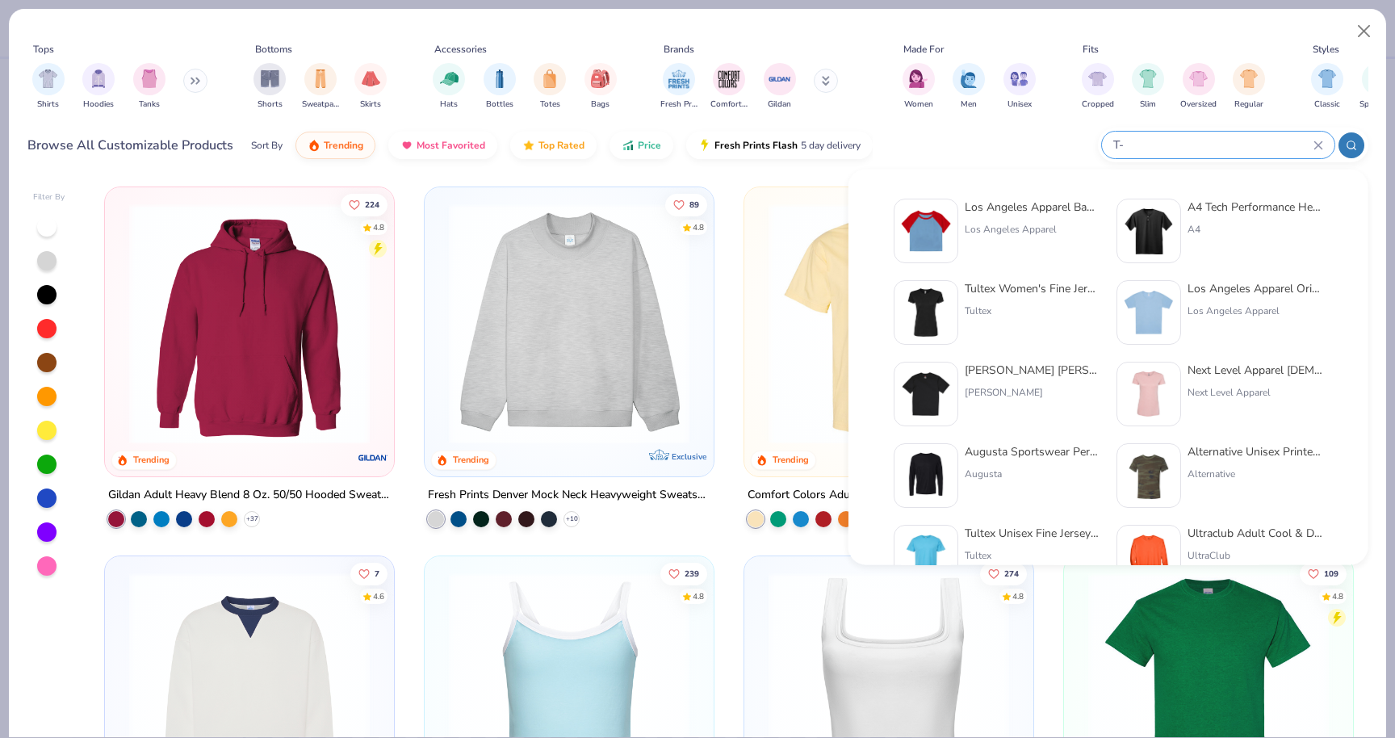
type input "T"
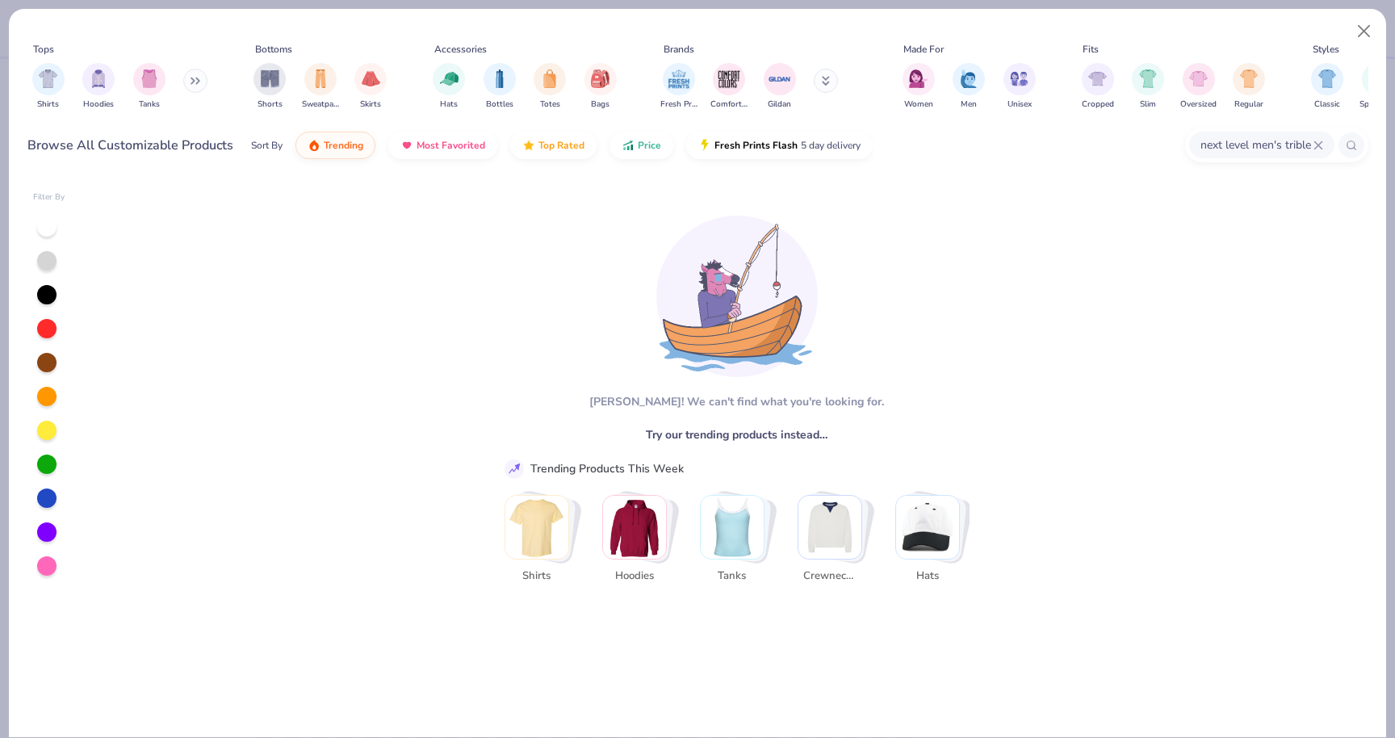
type input "next level men's triblend"
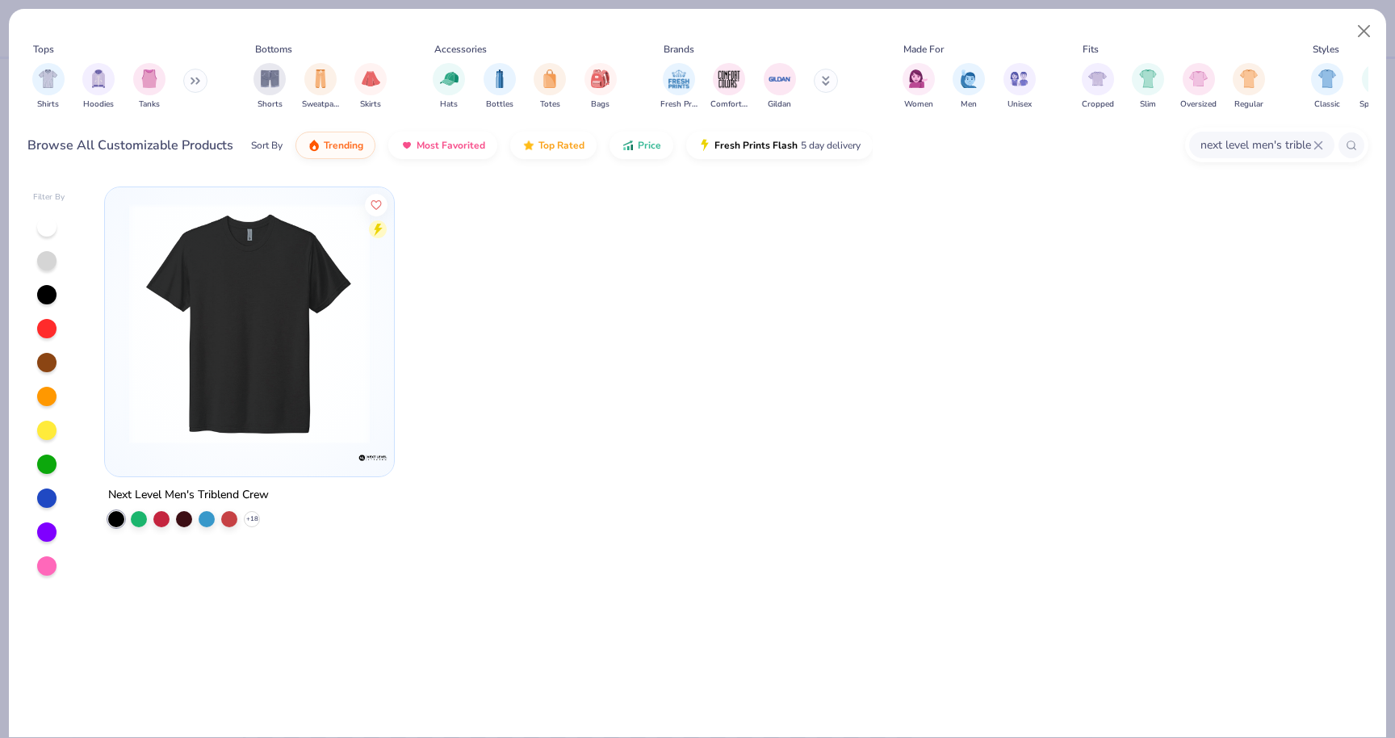
click at [164, 322] on img at bounding box center [249, 323] width 257 height 241
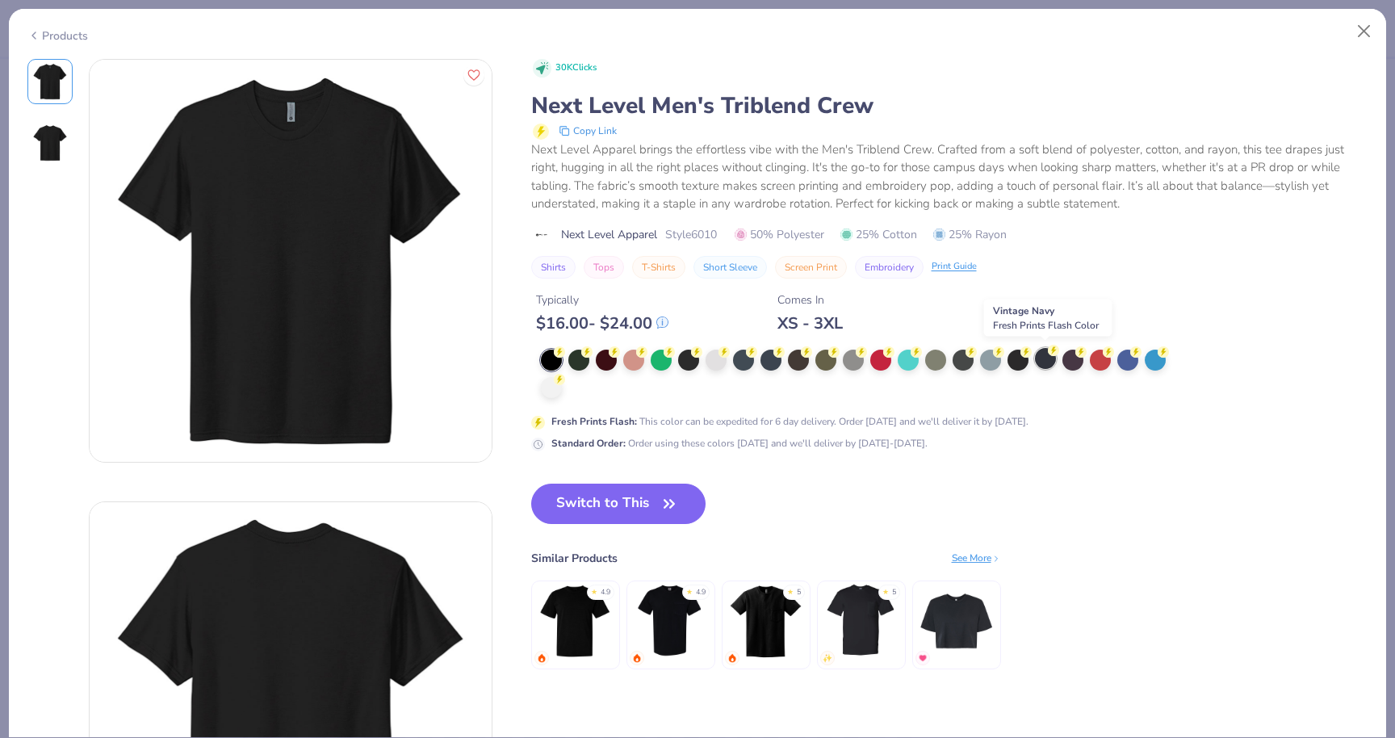
click at [1048, 354] on icon at bounding box center [1053, 350] width 11 height 11
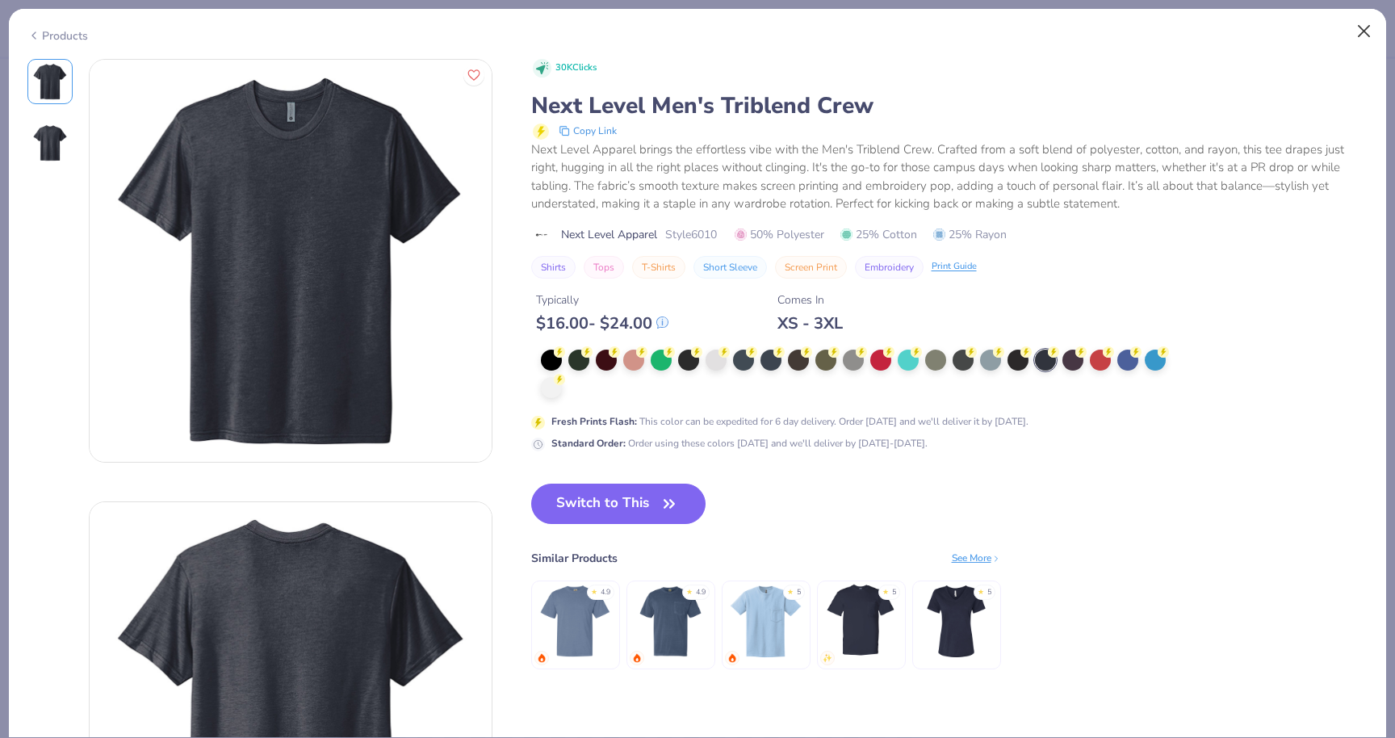
click at [1358, 30] on button "Close" at bounding box center [1364, 31] width 31 height 31
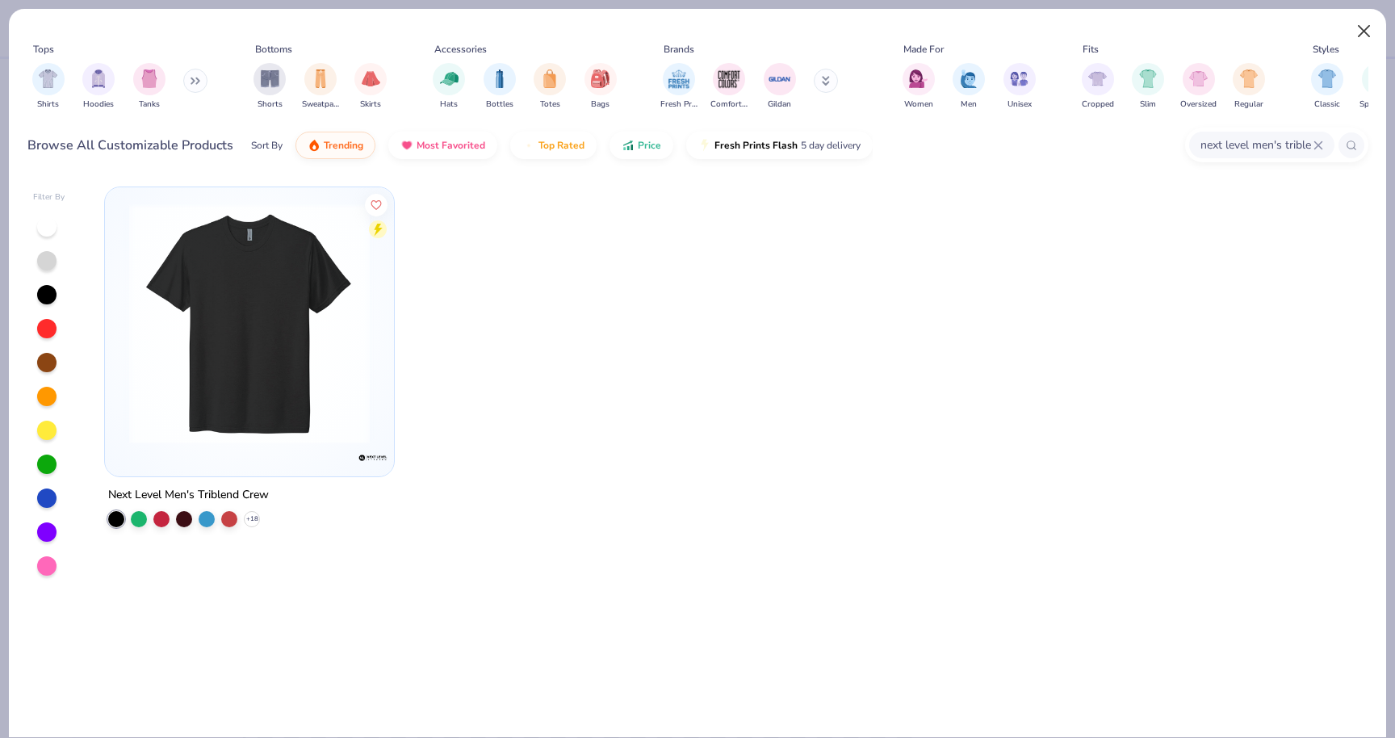
click at [1369, 26] on button "Close" at bounding box center [1364, 31] width 31 height 31
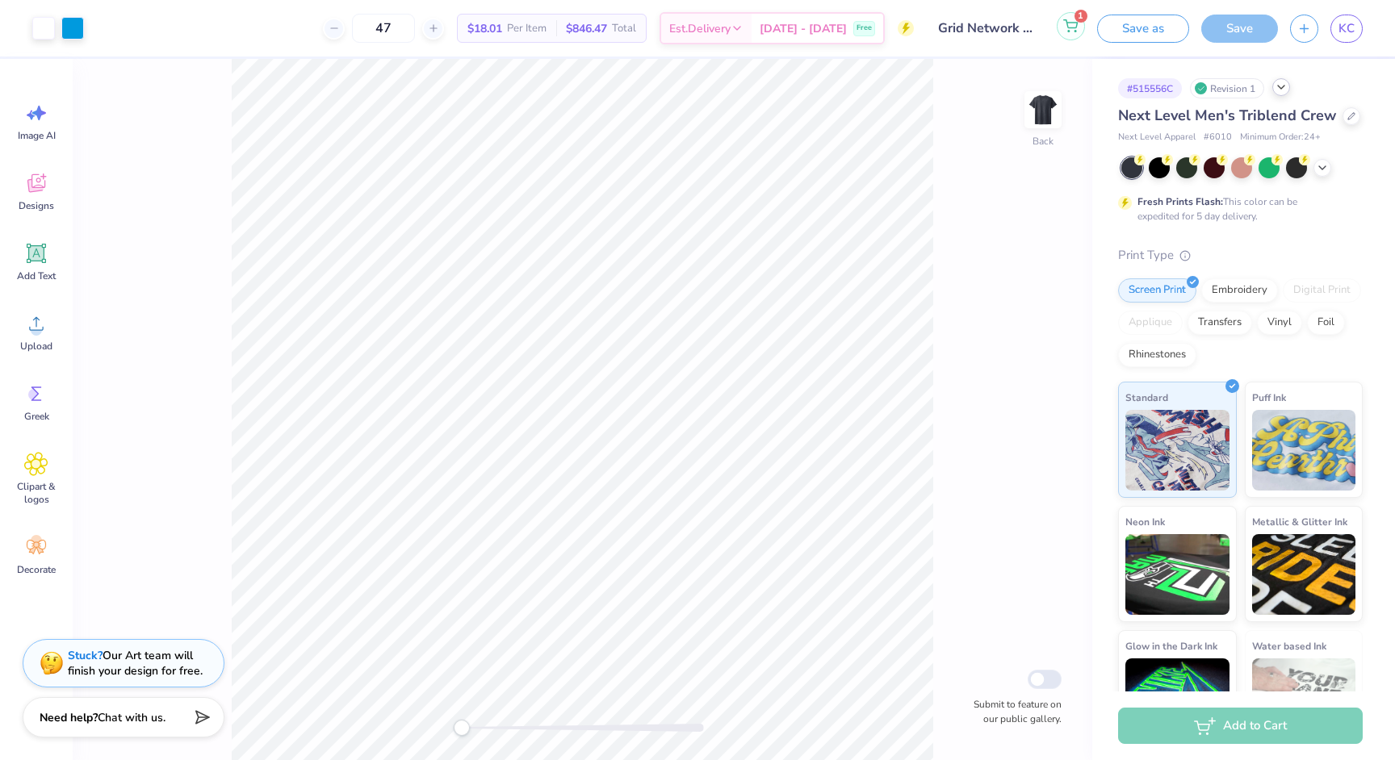
click at [1071, 21] on icon at bounding box center [1070, 25] width 15 height 13
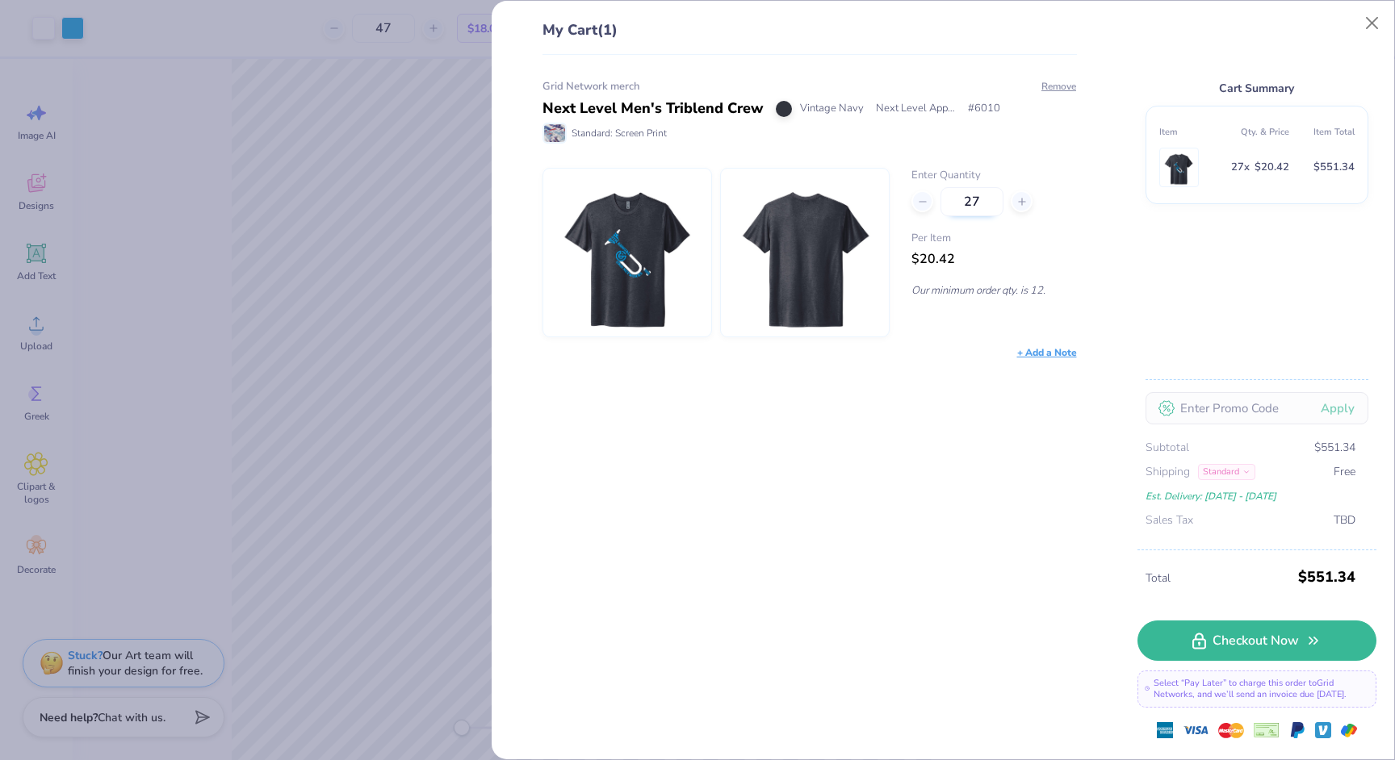
drag, startPoint x: 970, startPoint y: 201, endPoint x: 956, endPoint y: 201, distance: 13.7
click at [956, 201] on input "27" at bounding box center [971, 201] width 63 height 29
type input "47"
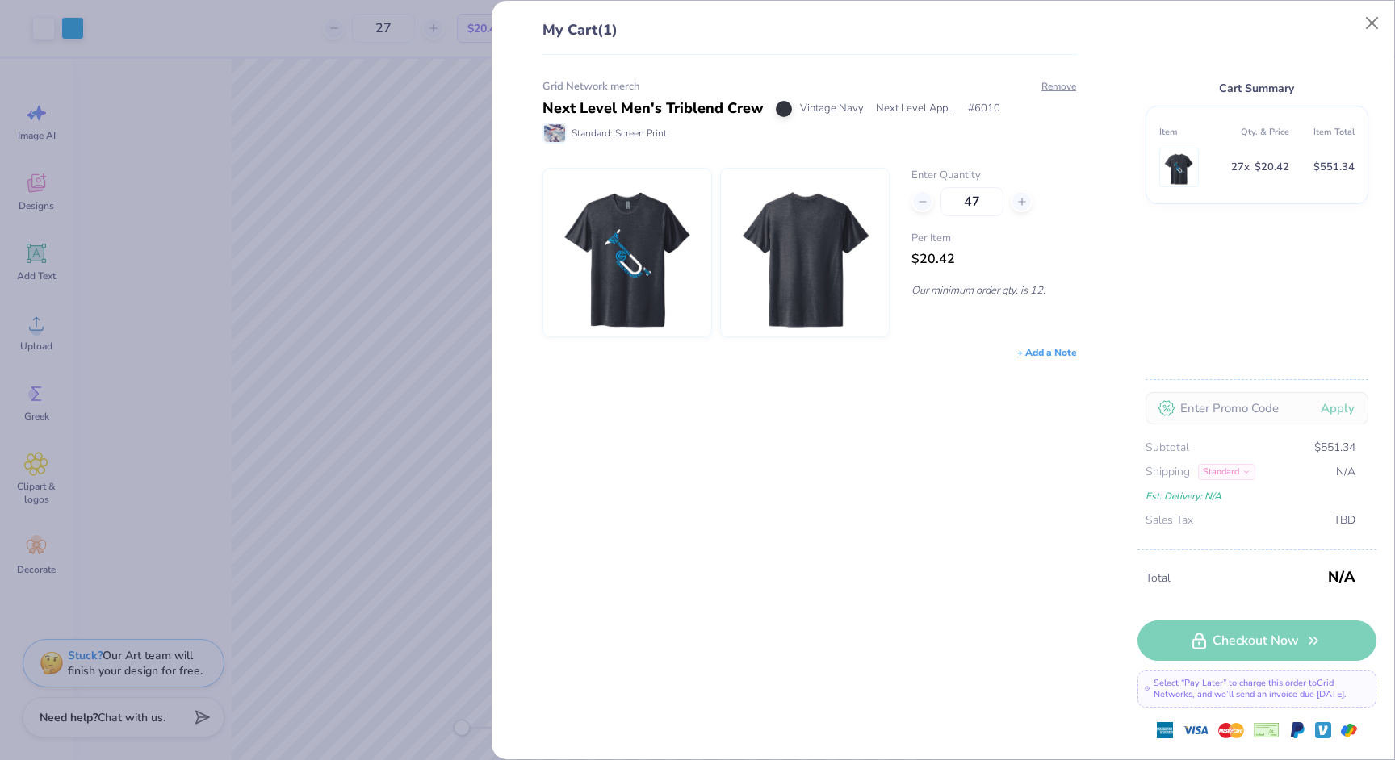
type input "47"
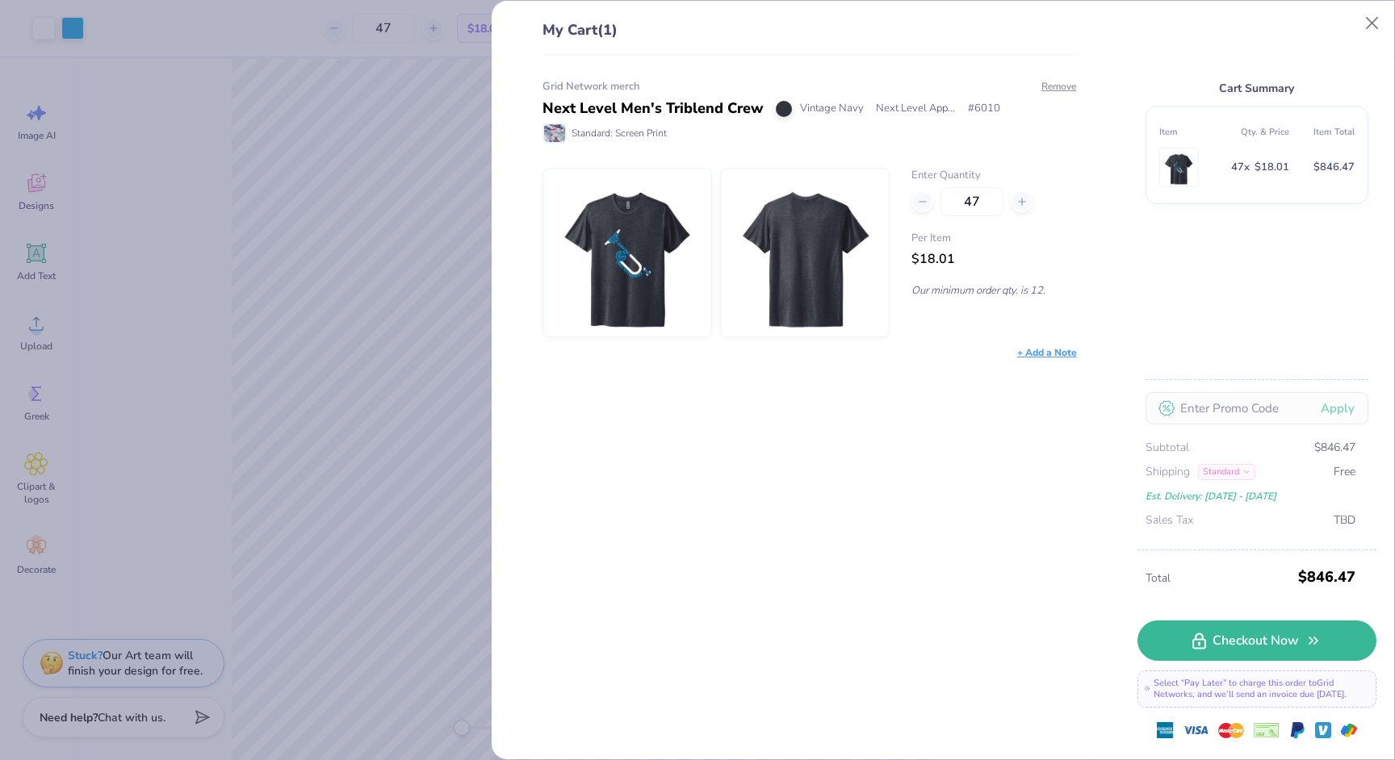
type input "47"
click at [1105, 258] on div "My Cart (1) Grid Network merch Next Level Men's Triblend Crew Vintage Navy Next…" at bounding box center [943, 380] width 902 height 759
click at [1201, 642] on icon at bounding box center [1199, 637] width 14 height 17
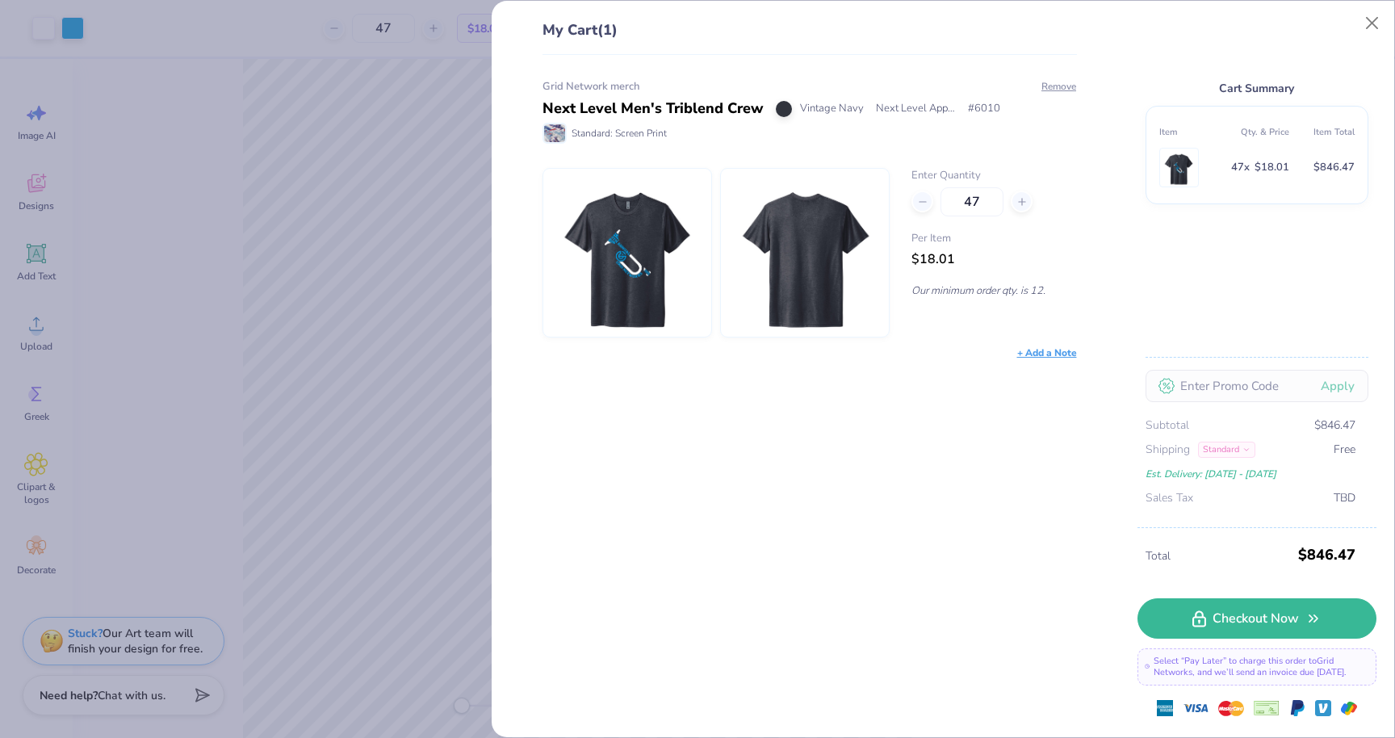
click at [322, 66] on div "My Cart (1) Grid Network merch Next Level Men's Triblend Crew Vintage Navy Next…" at bounding box center [697, 369] width 1395 height 738
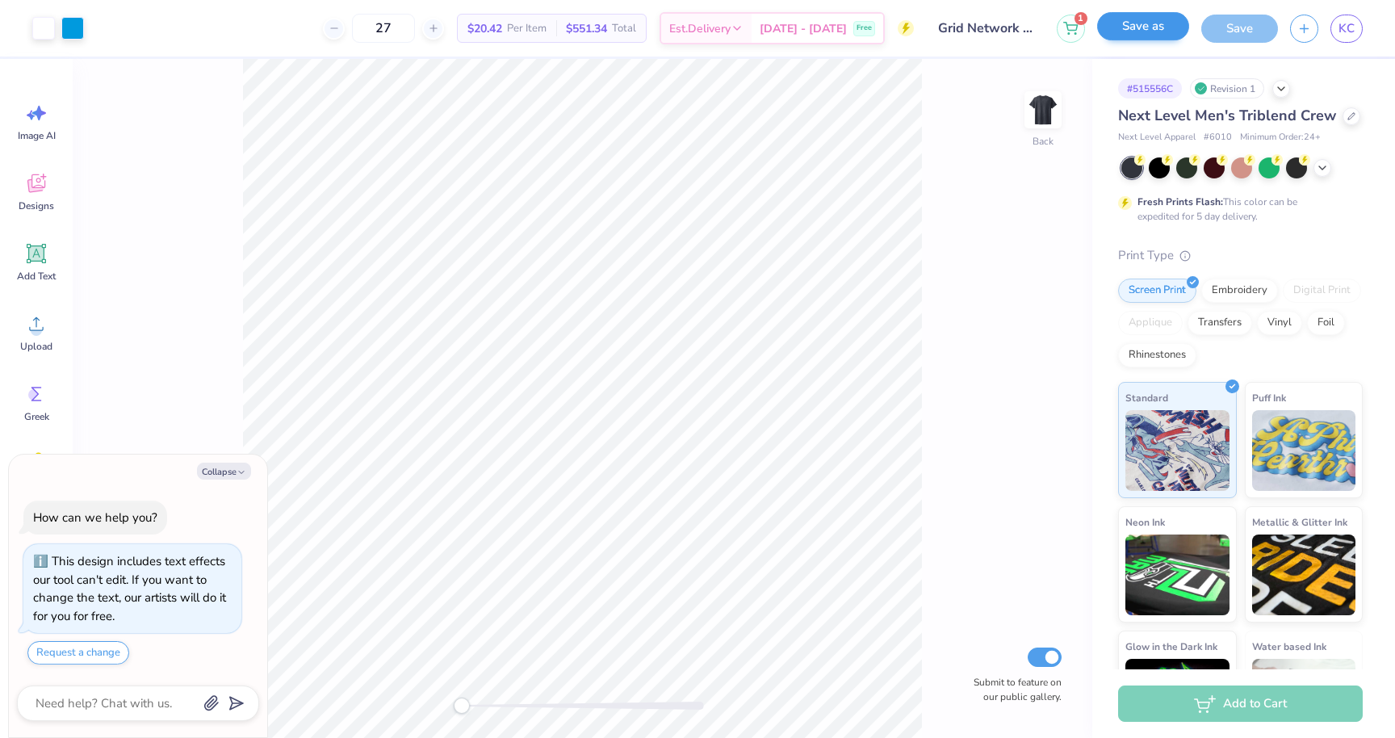
click at [1152, 30] on button "Save as" at bounding box center [1143, 26] width 92 height 28
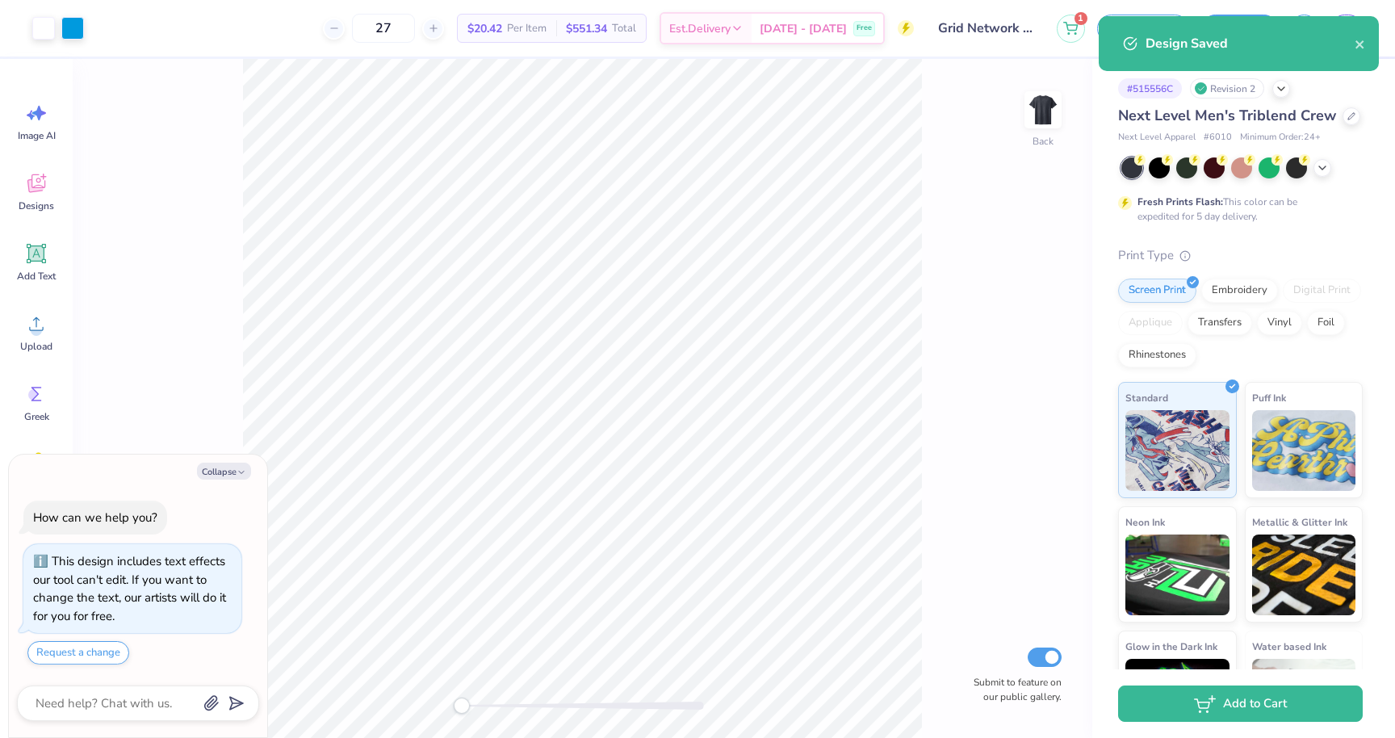
click at [1366, 41] on div "Design Saved" at bounding box center [1239, 43] width 280 height 55
click at [986, 31] on input "Grid Network merch" at bounding box center [965, 28] width 158 height 32
click at [976, 27] on input "Grid Network merch" at bounding box center [965, 28] width 158 height 32
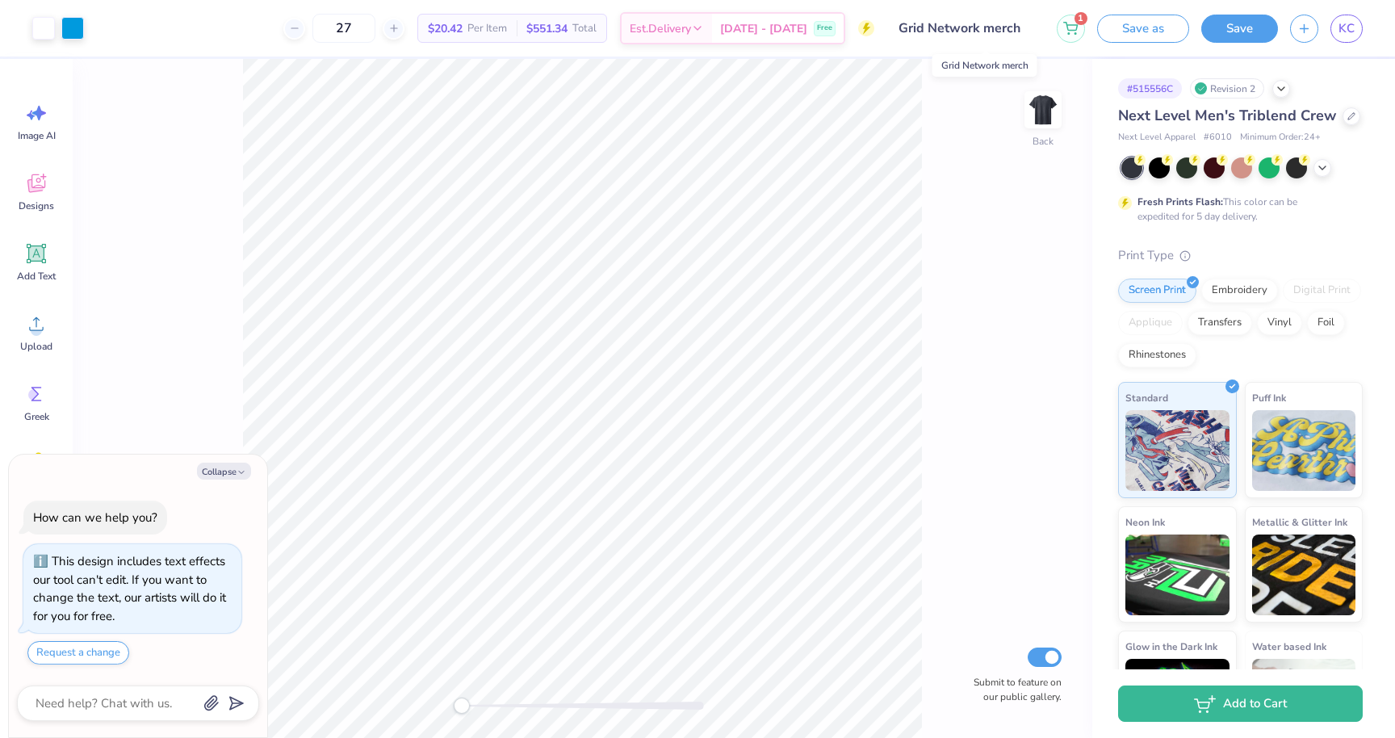
click at [962, 25] on input "Grid Network merch" at bounding box center [965, 28] width 158 height 32
click at [1159, 27] on button "Save as" at bounding box center [1143, 26] width 92 height 28
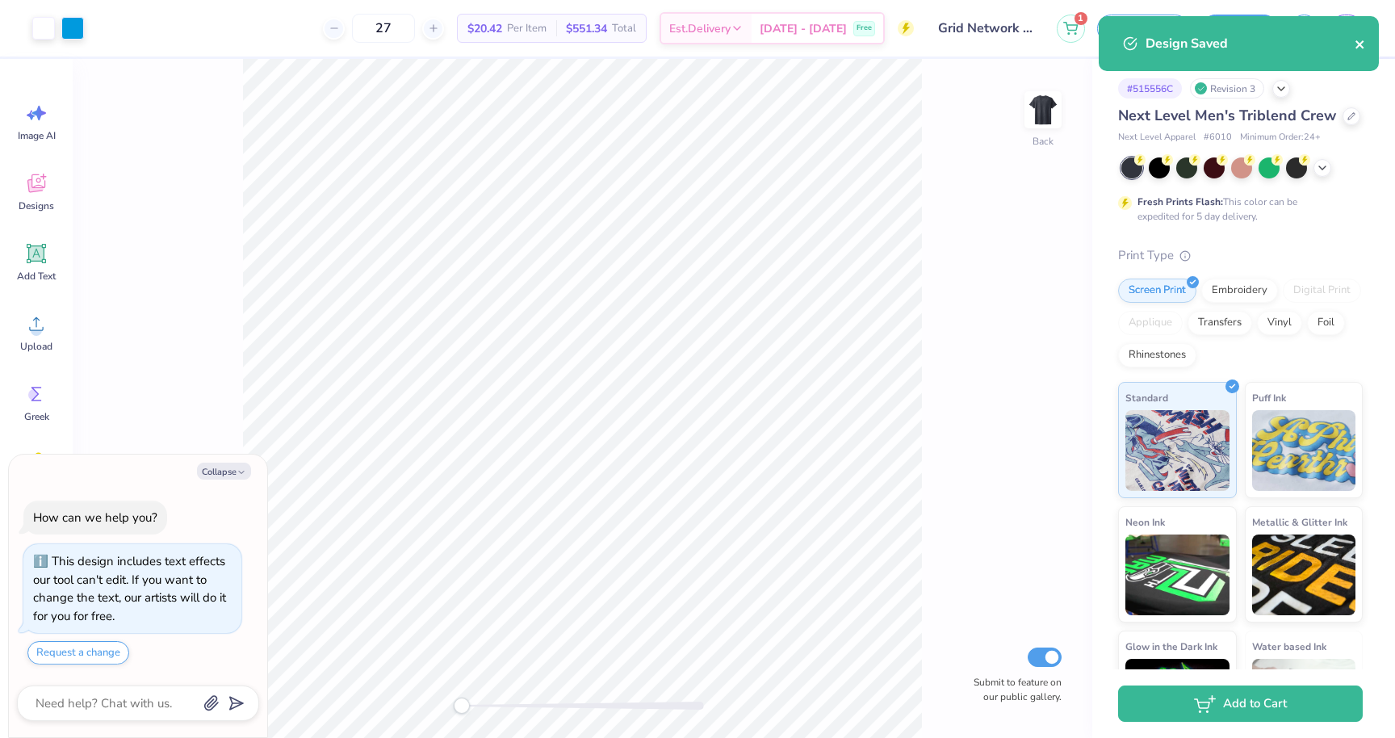
click at [1362, 48] on icon "close" at bounding box center [1359, 44] width 8 height 8
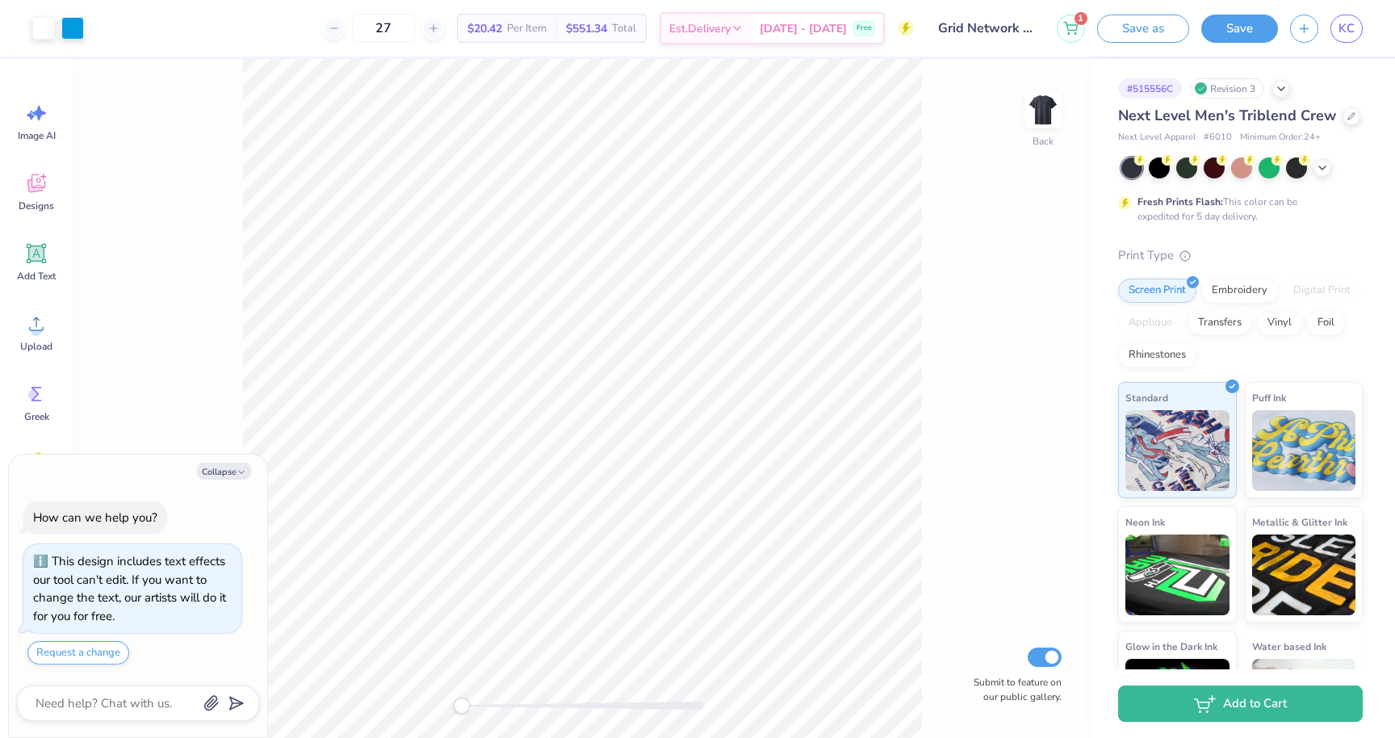
click at [1249, 25] on div "Design Saved" at bounding box center [1238, 49] width 287 height 73
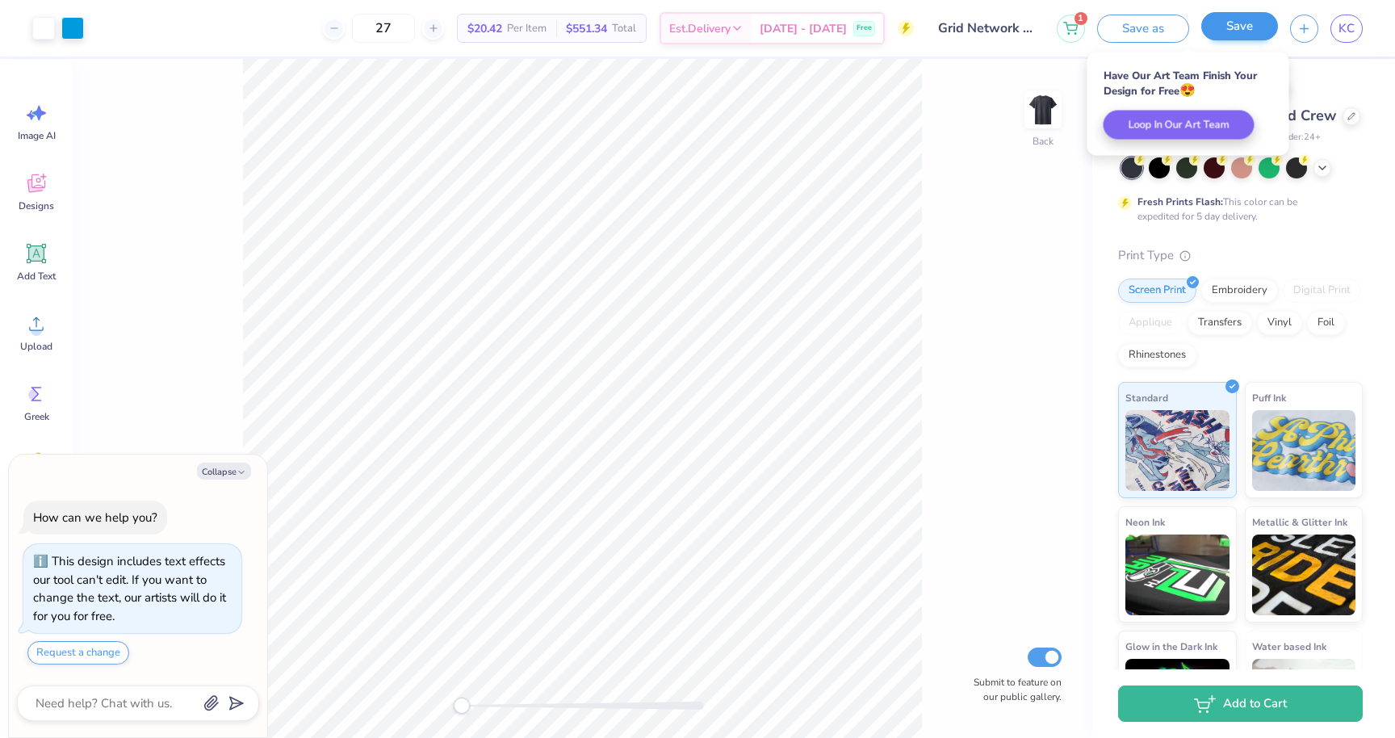
click at [1228, 33] on button "Save" at bounding box center [1239, 26] width 77 height 28
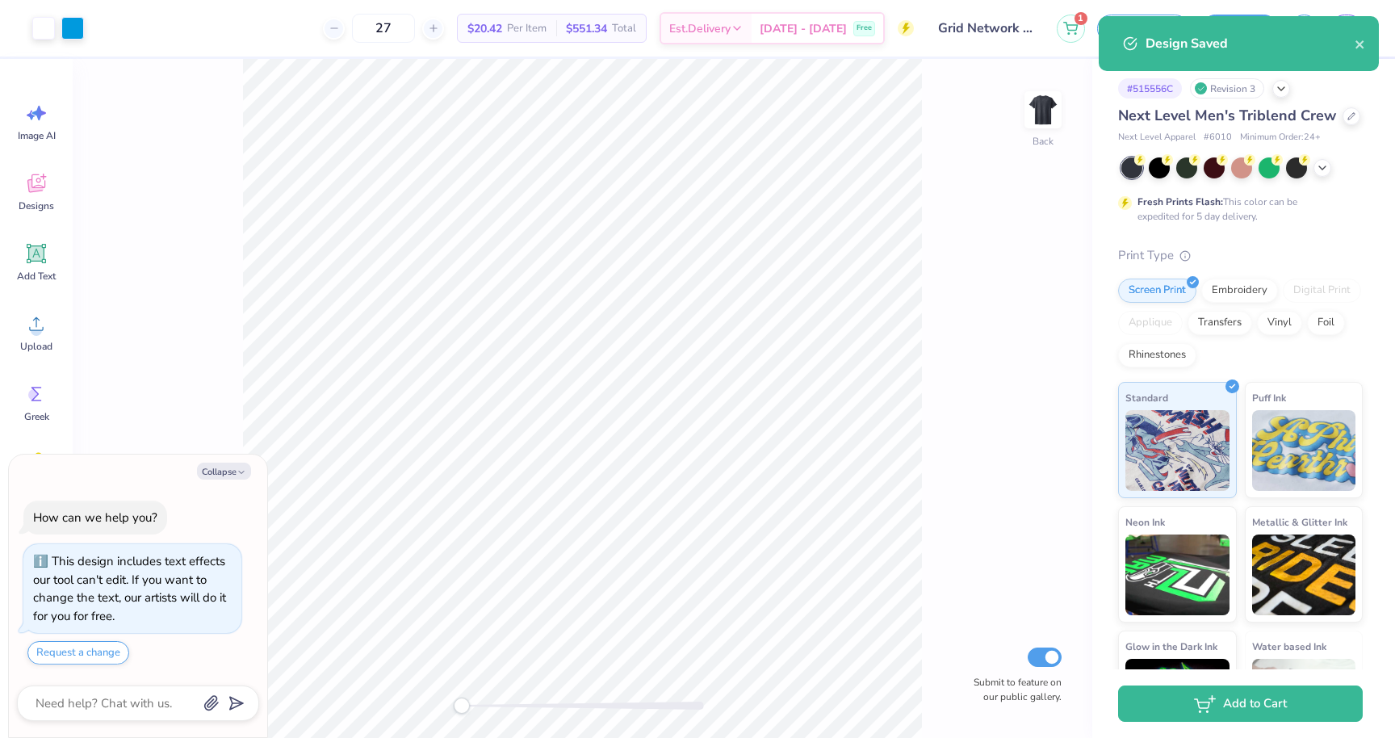
type textarea "x"
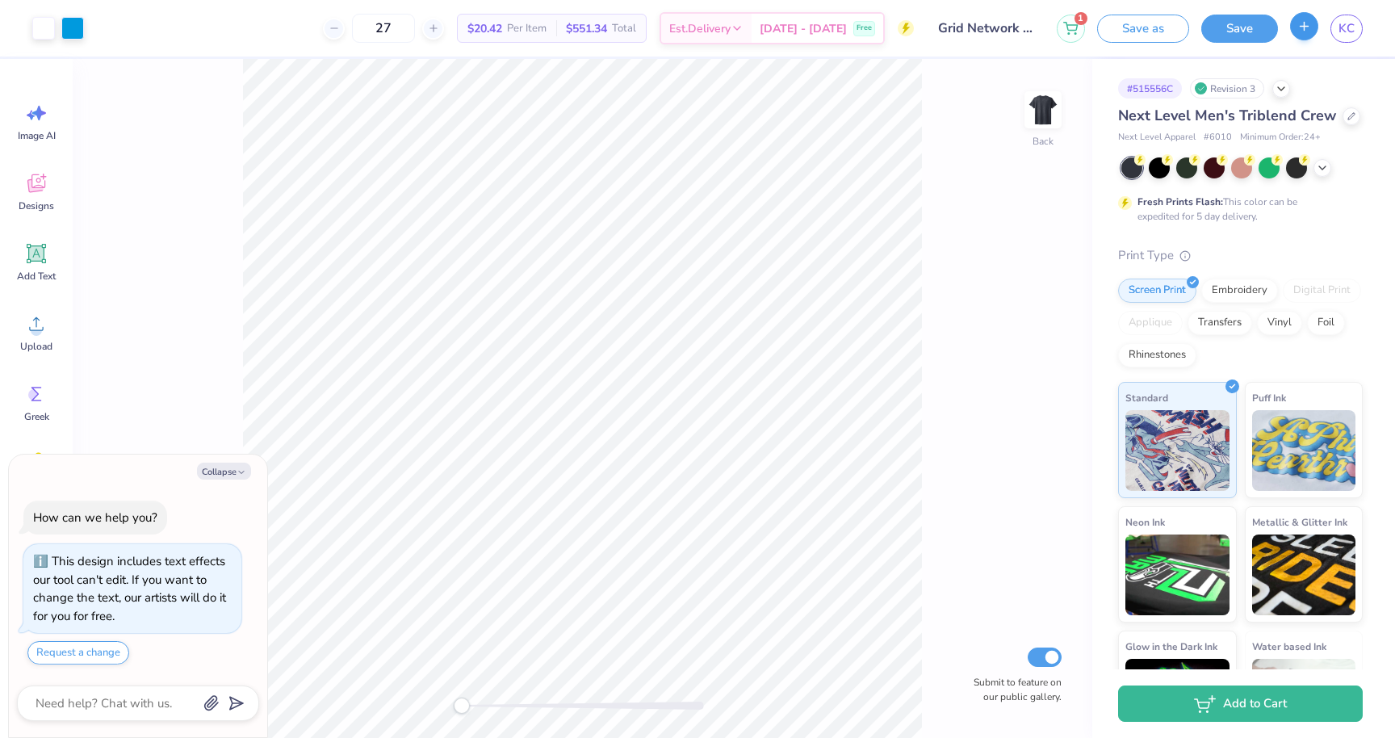
click at [1305, 34] on button "button" at bounding box center [1304, 26] width 28 height 28
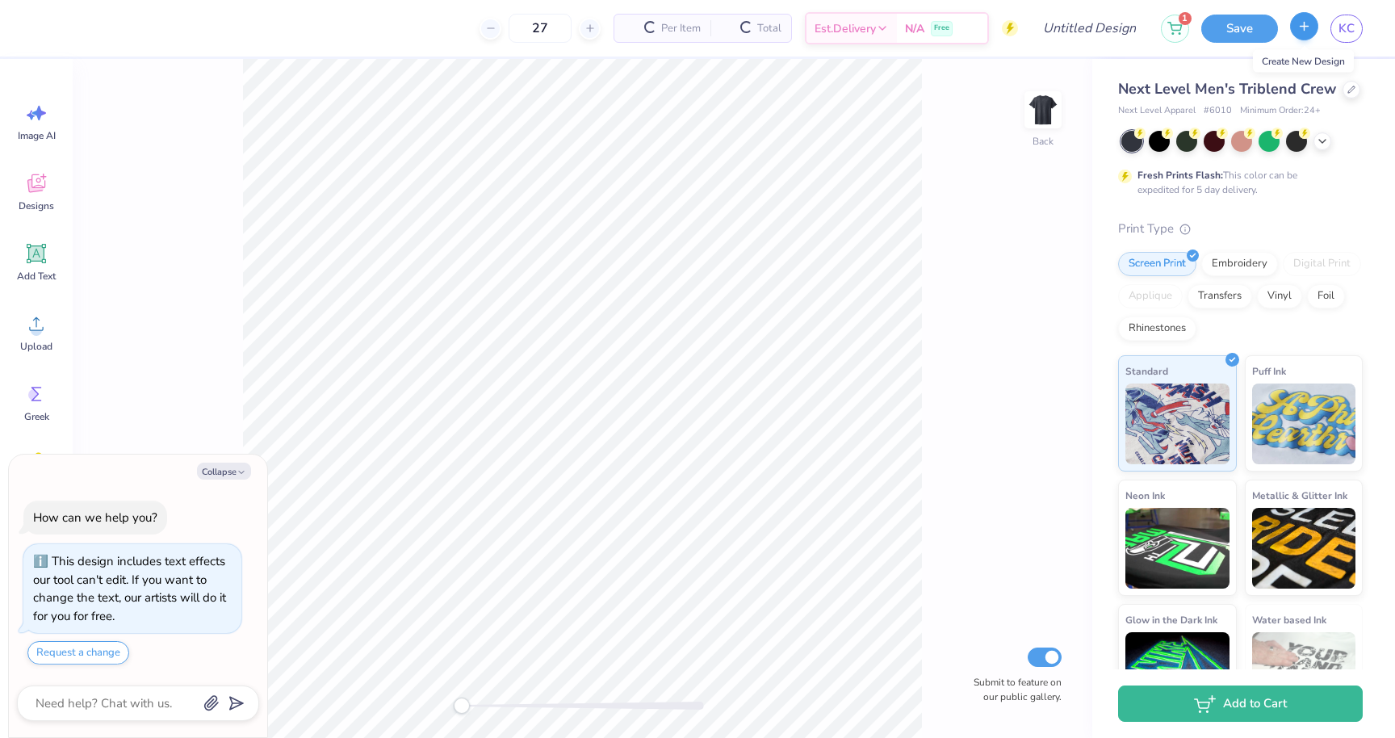
type textarea "x"
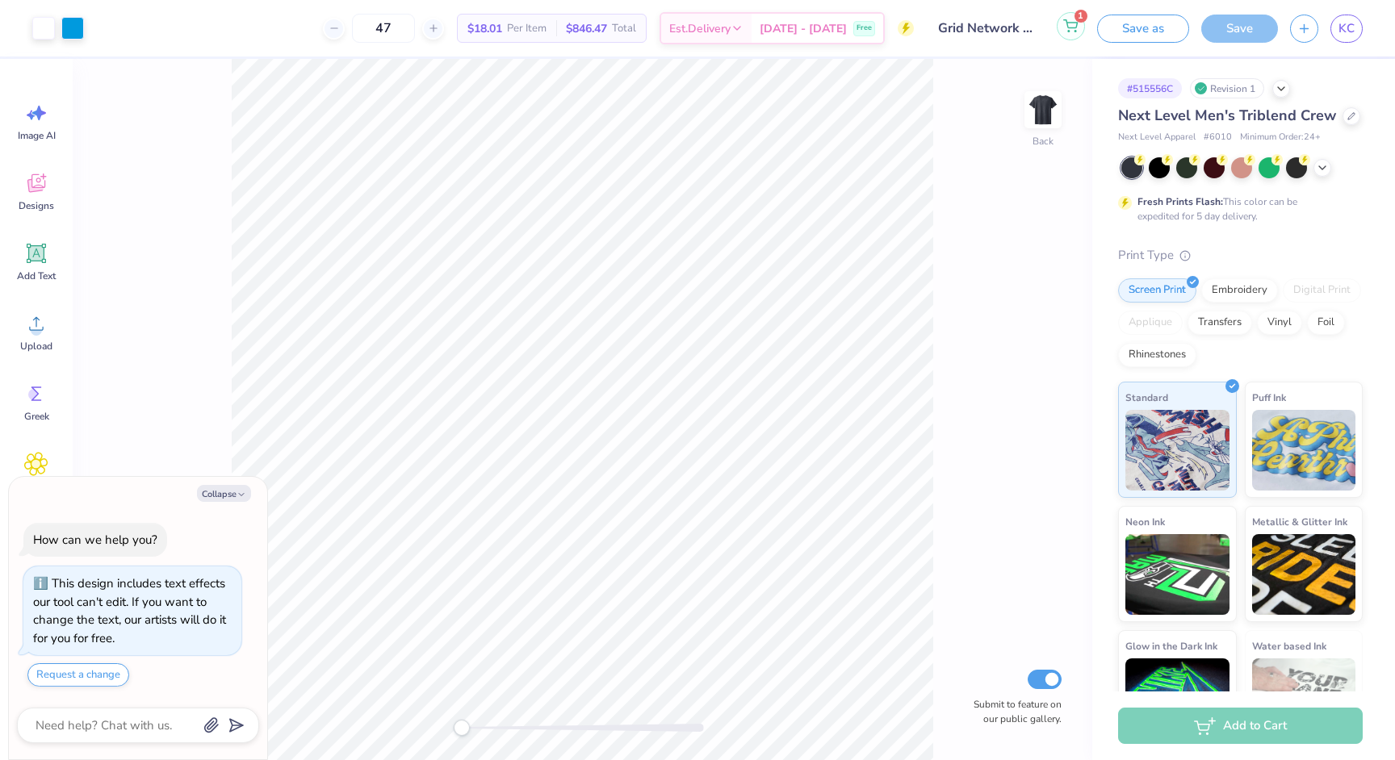
click at [1077, 27] on icon at bounding box center [1070, 25] width 15 height 13
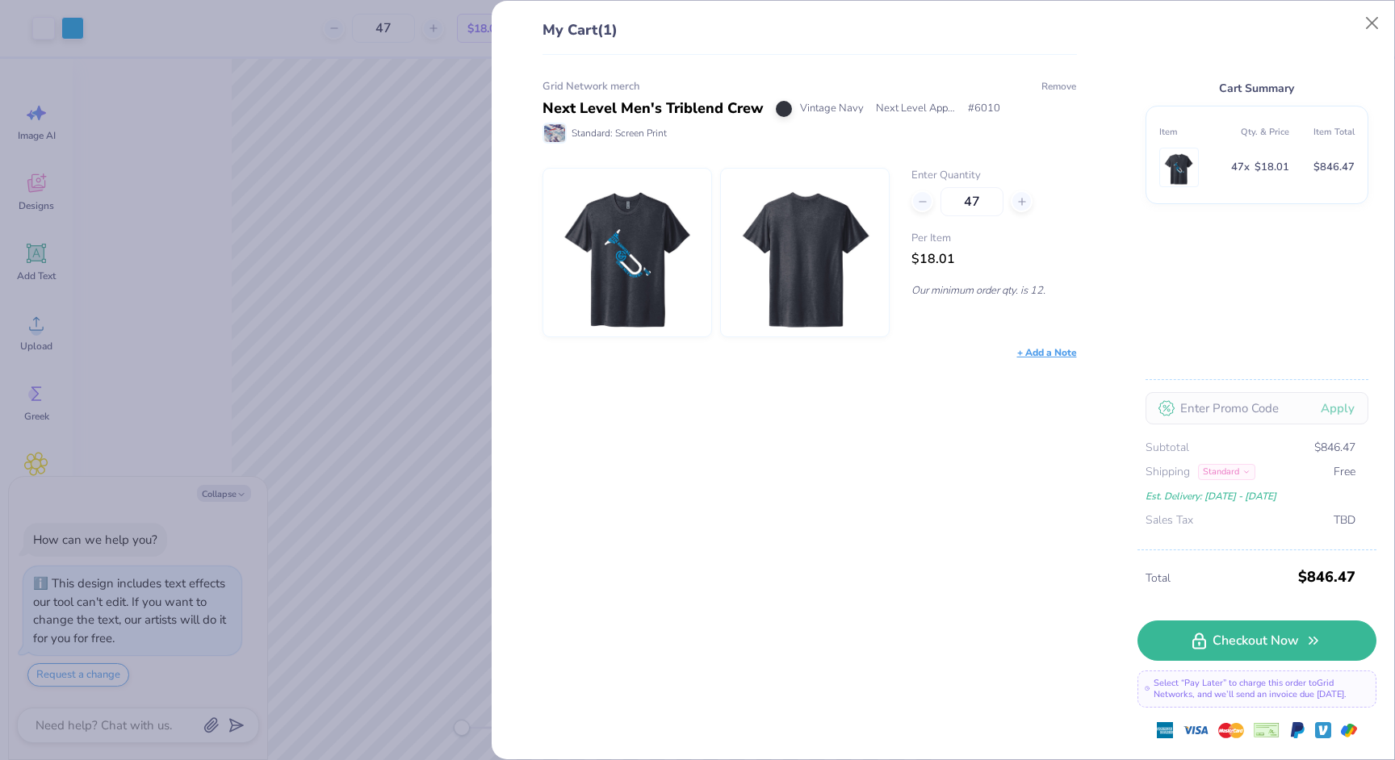
click at [1044, 88] on button "Remove" at bounding box center [1058, 86] width 36 height 15
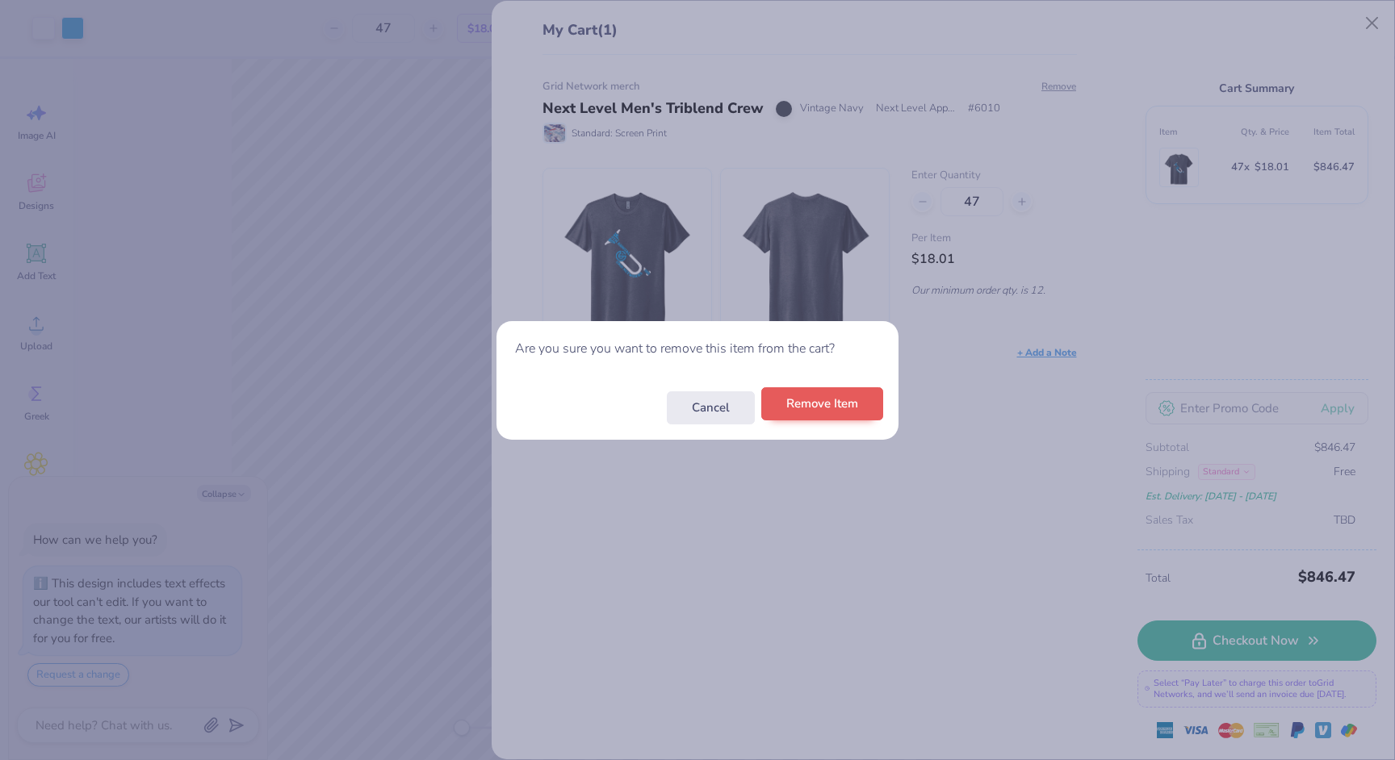
click at [772, 413] on button "Remove Item" at bounding box center [822, 403] width 122 height 33
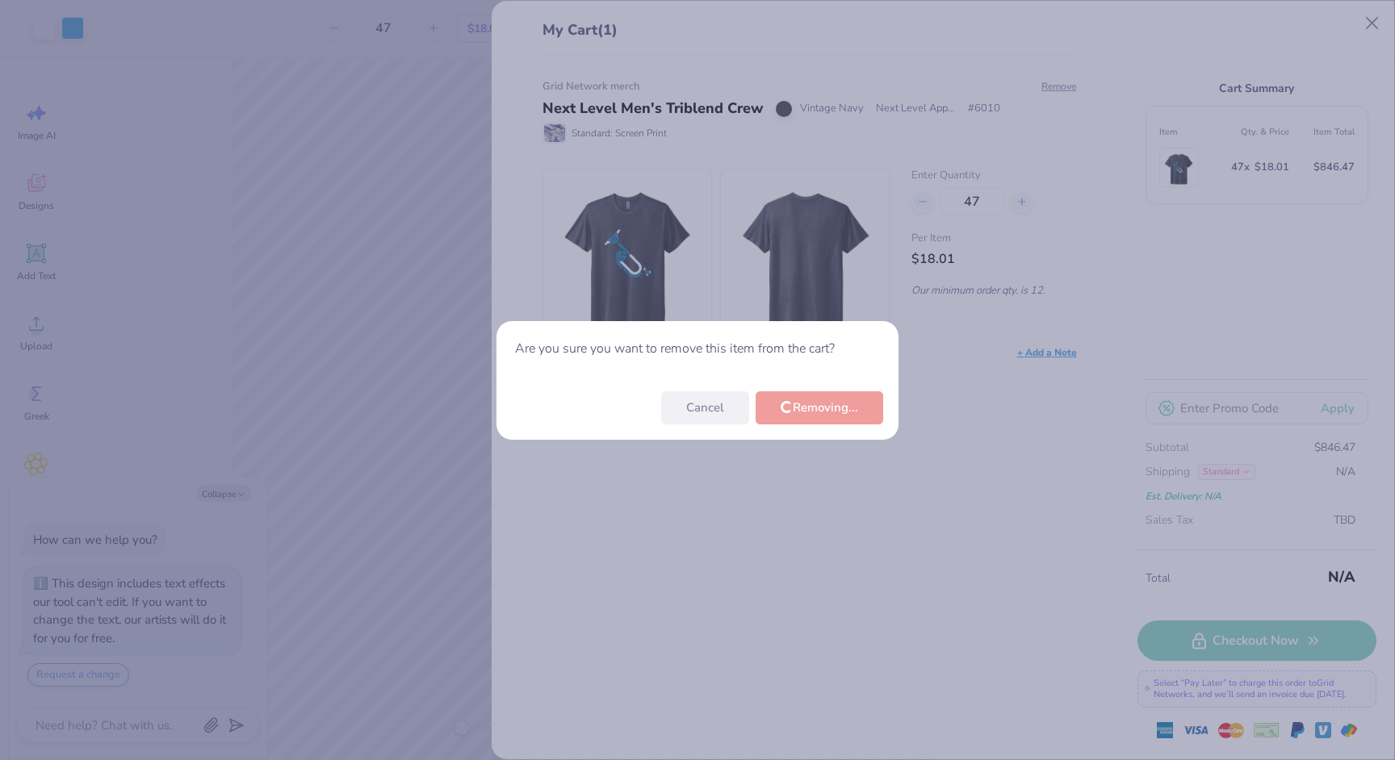
type textarea "x"
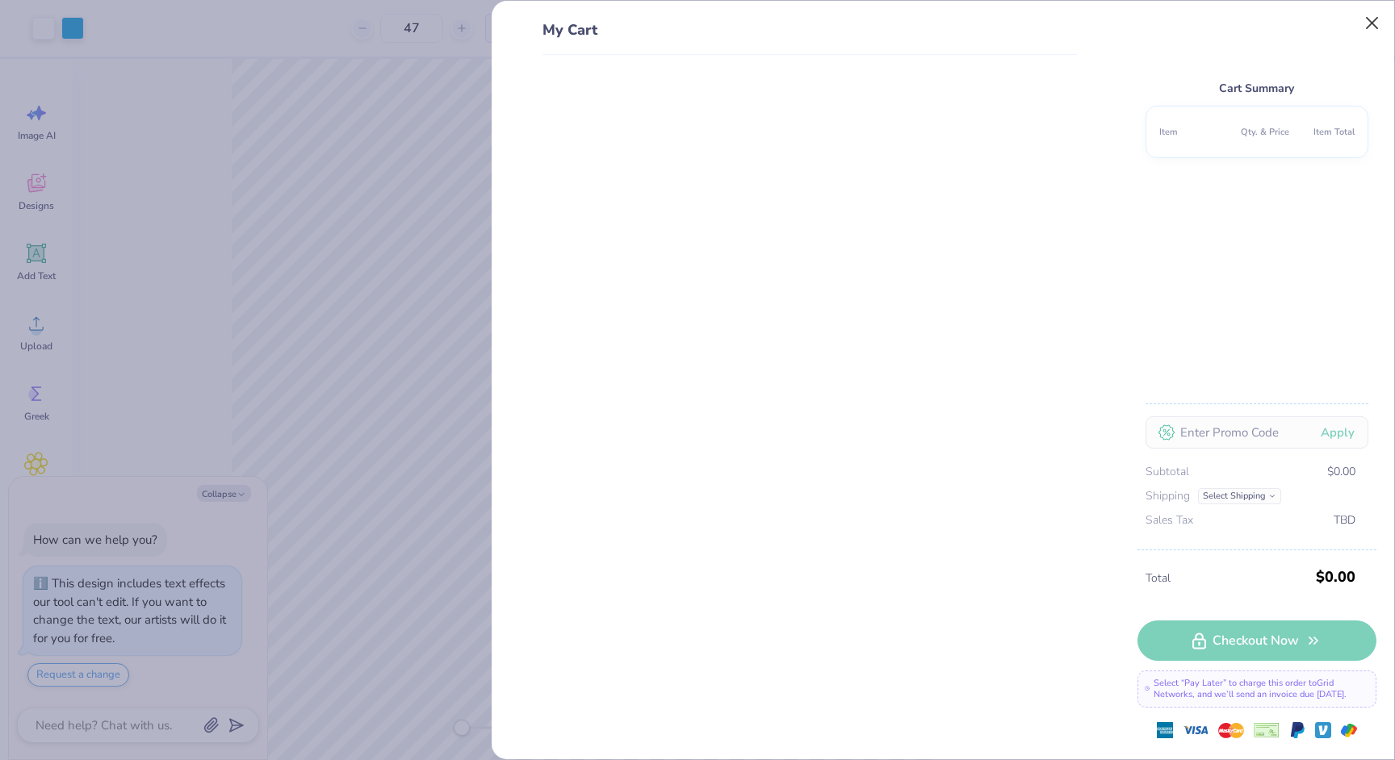
click at [1368, 24] on button "Close" at bounding box center [1372, 23] width 31 height 31
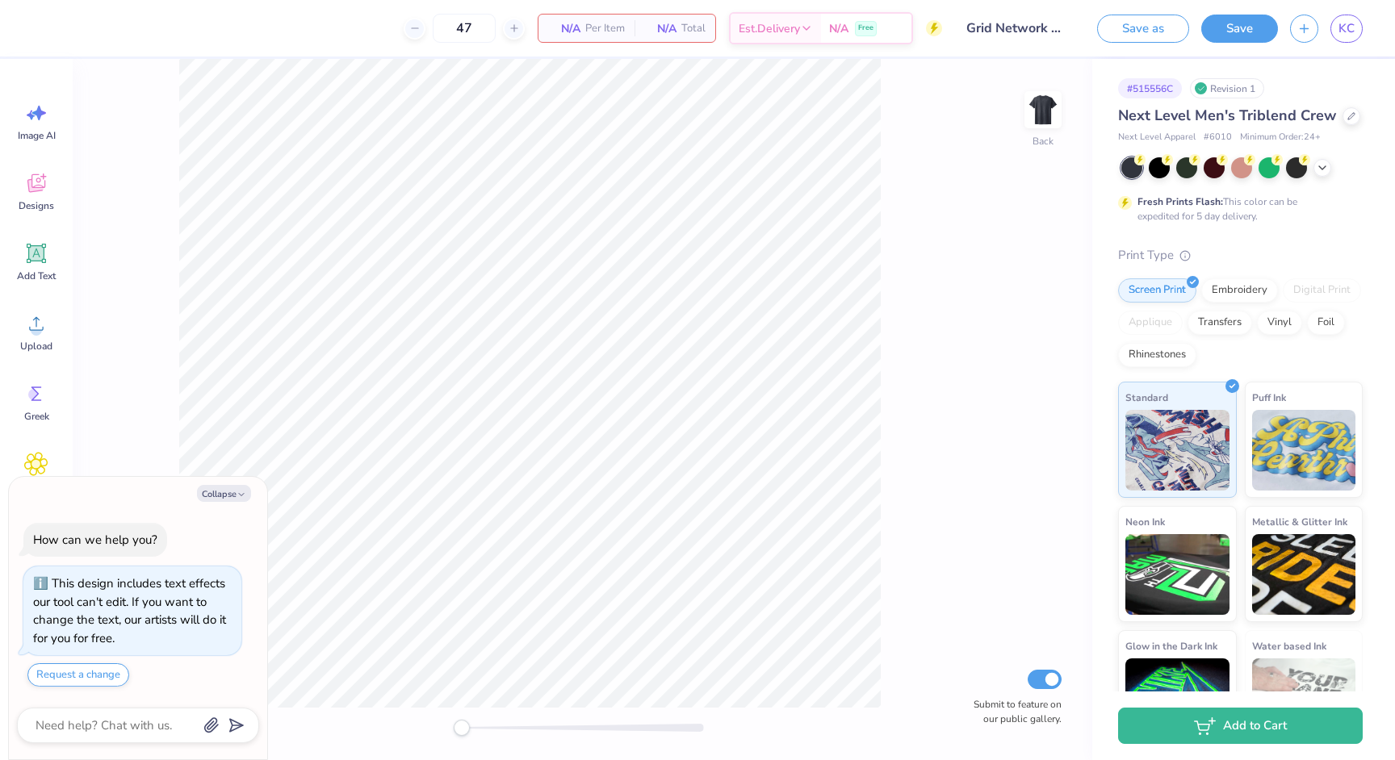
type textarea "x"
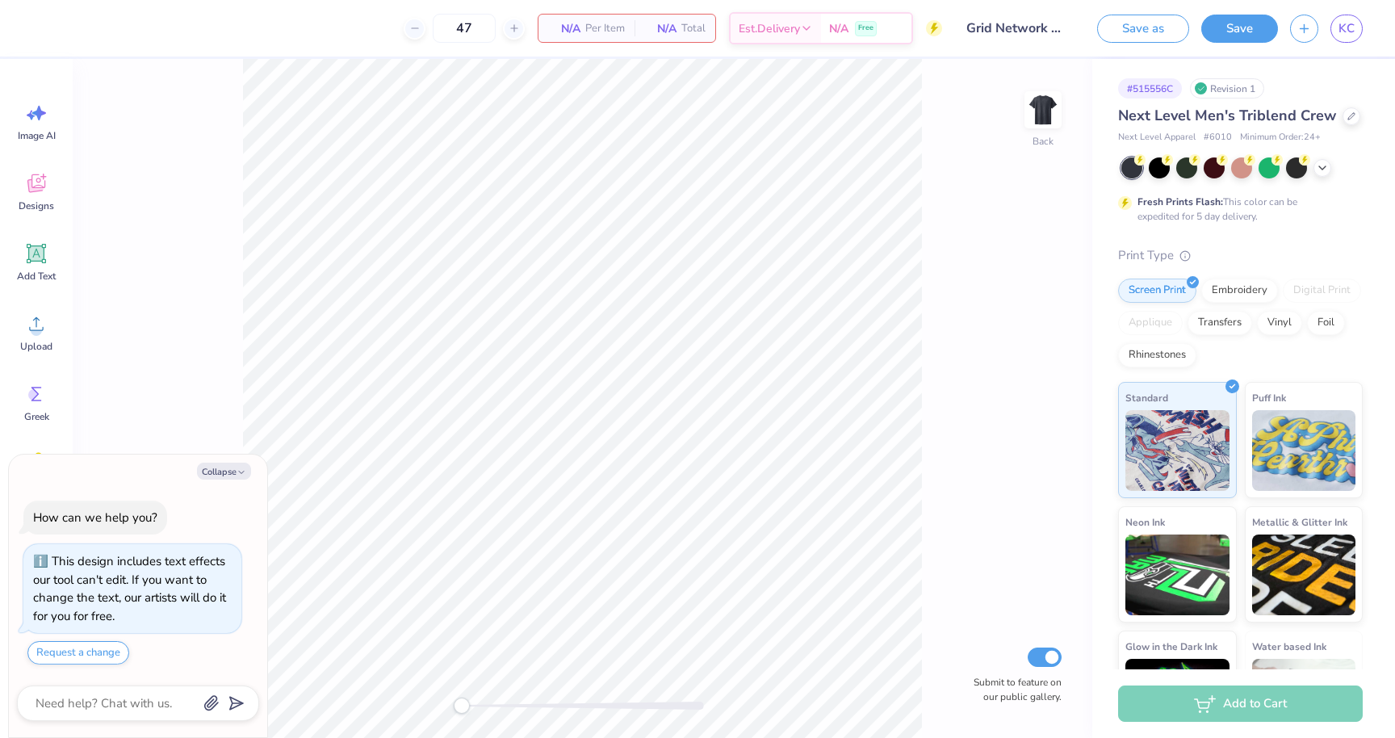
type textarea "x"
